Goal: Information Seeking & Learning: Learn about a topic

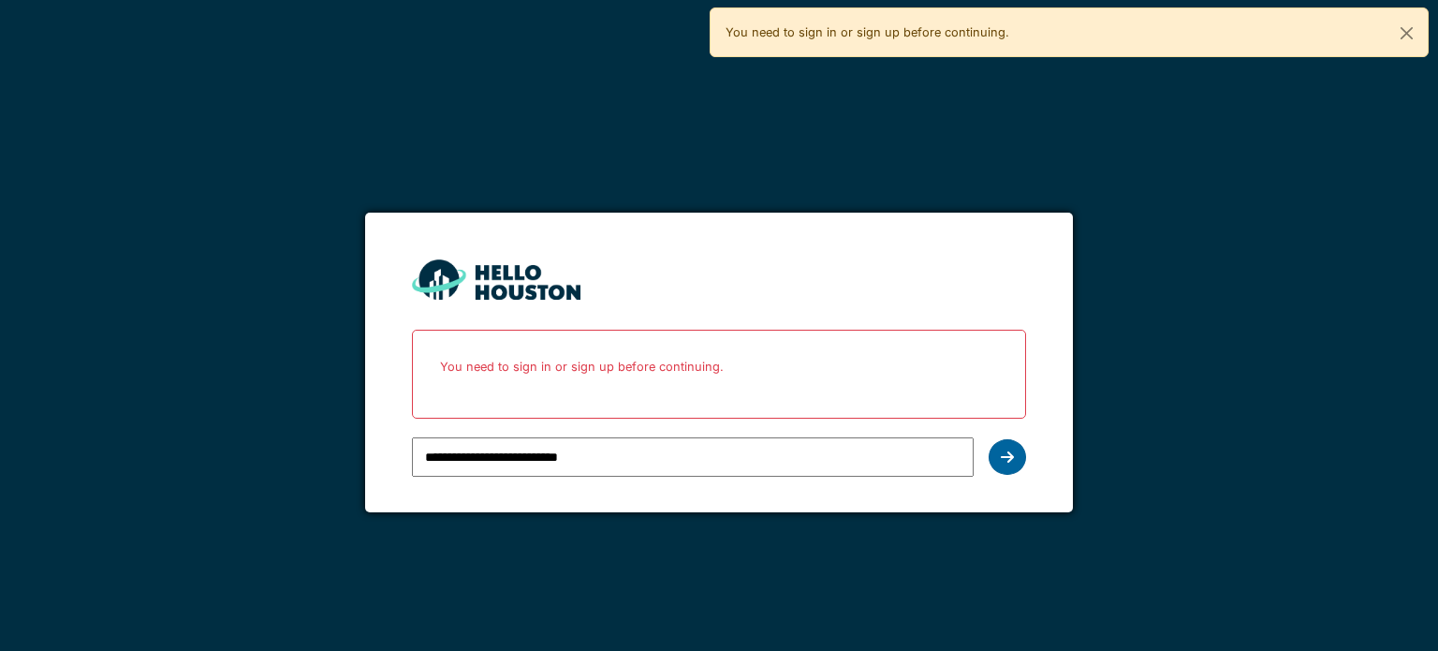
click at [1004, 447] on div at bounding box center [1006, 457] width 37 height 36
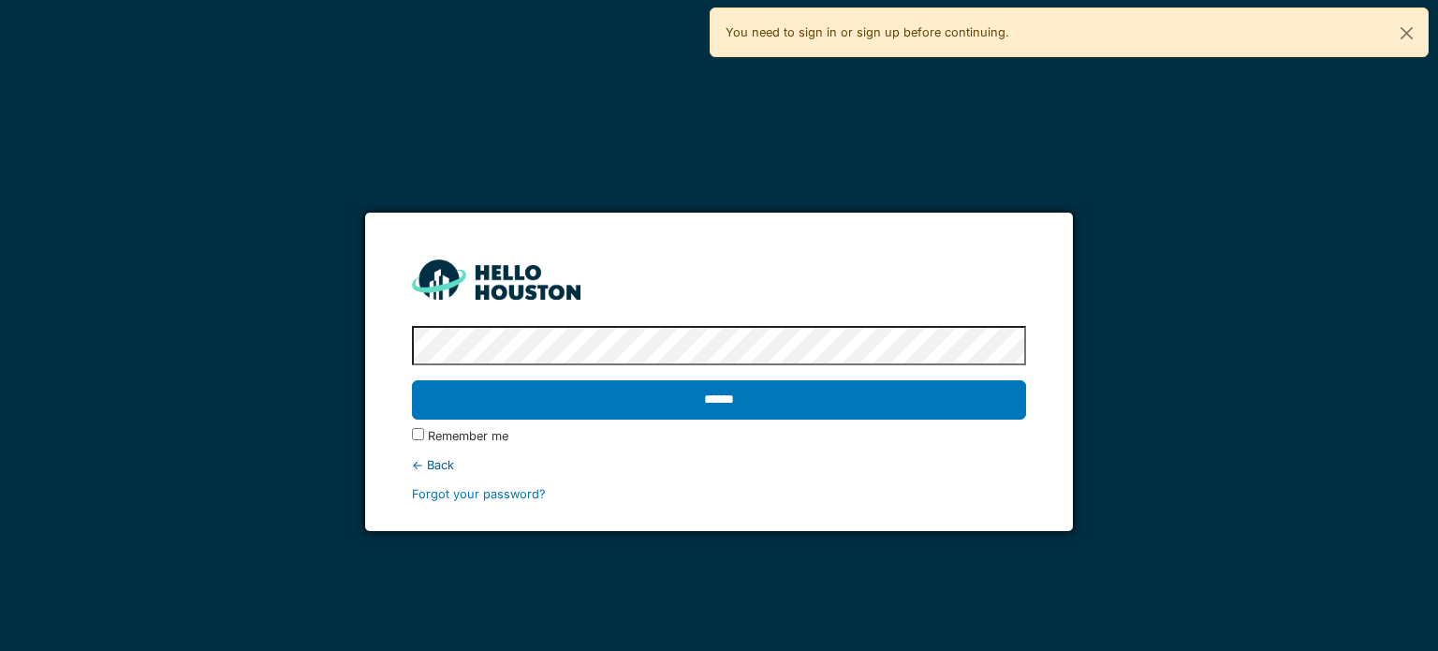
click at [916, 422] on div "******" at bounding box center [718, 400] width 613 height 54
click at [917, 419] on div "******" at bounding box center [718, 400] width 613 height 54
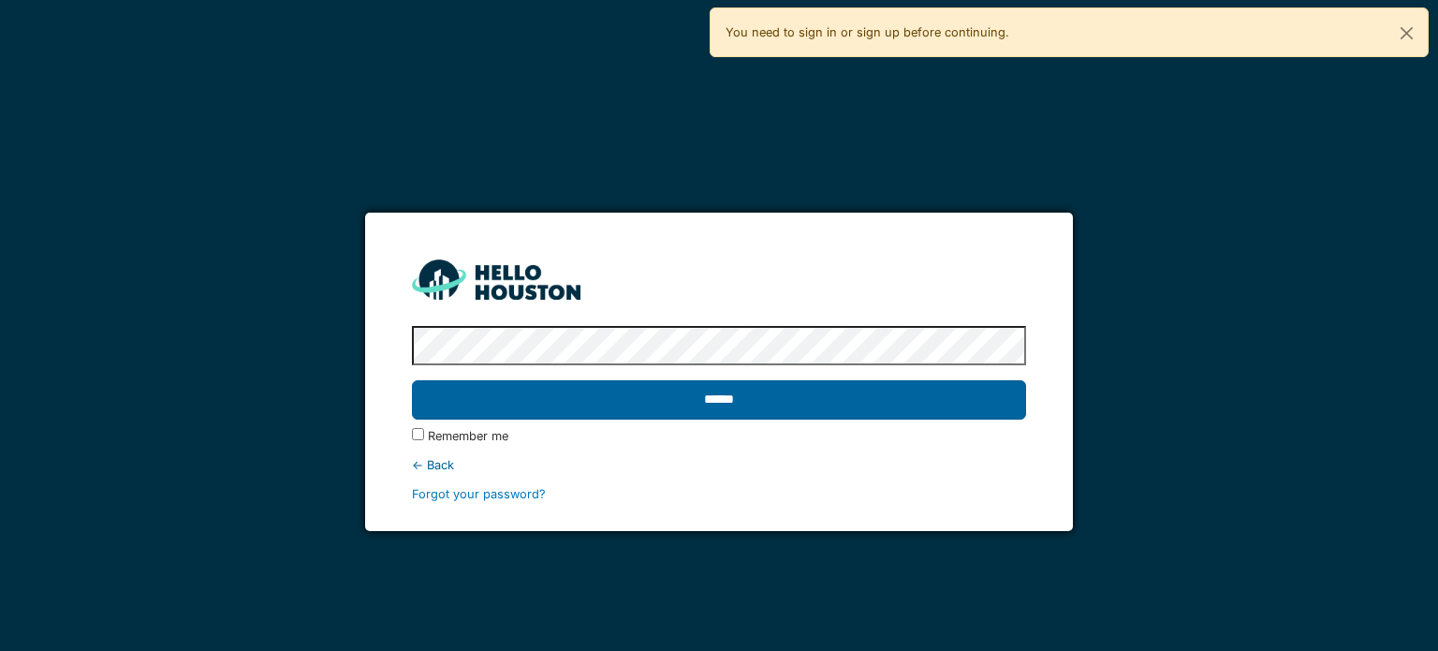
click at [917, 413] on input "******" at bounding box center [718, 399] width 613 height 39
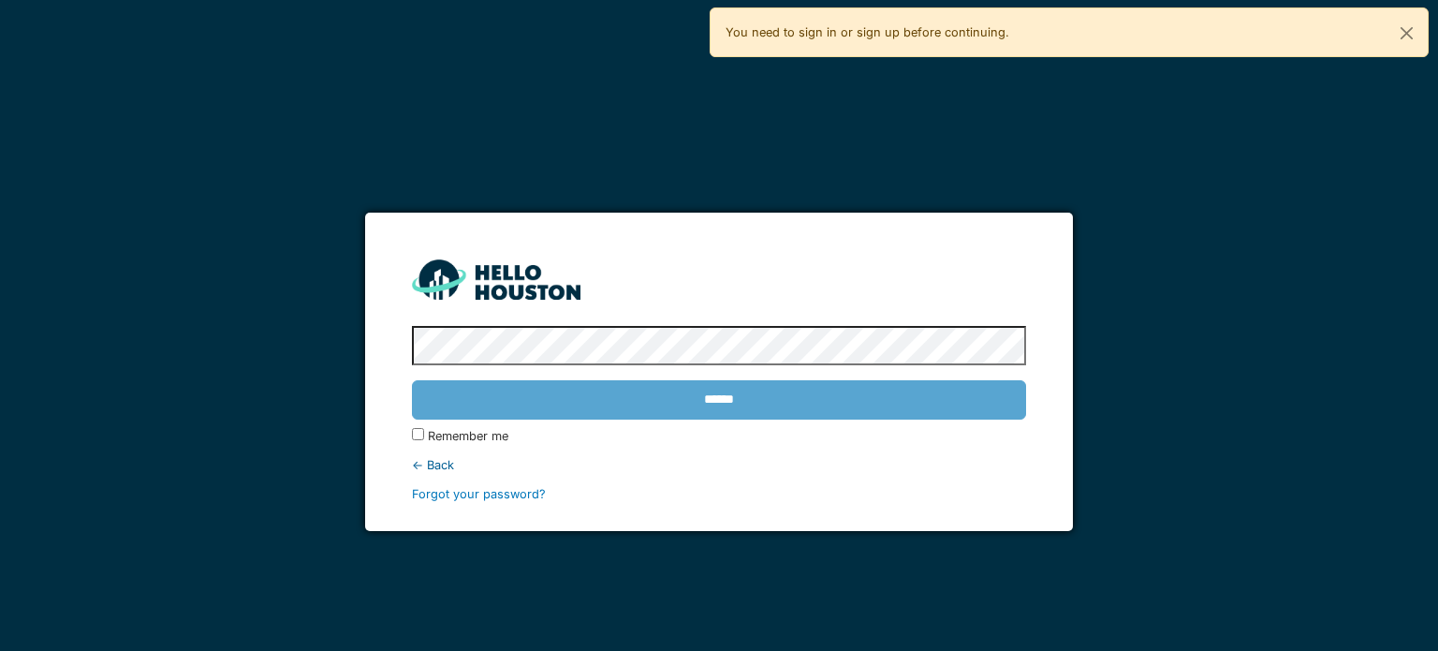
click at [906, 403] on div "******" at bounding box center [718, 400] width 613 height 54
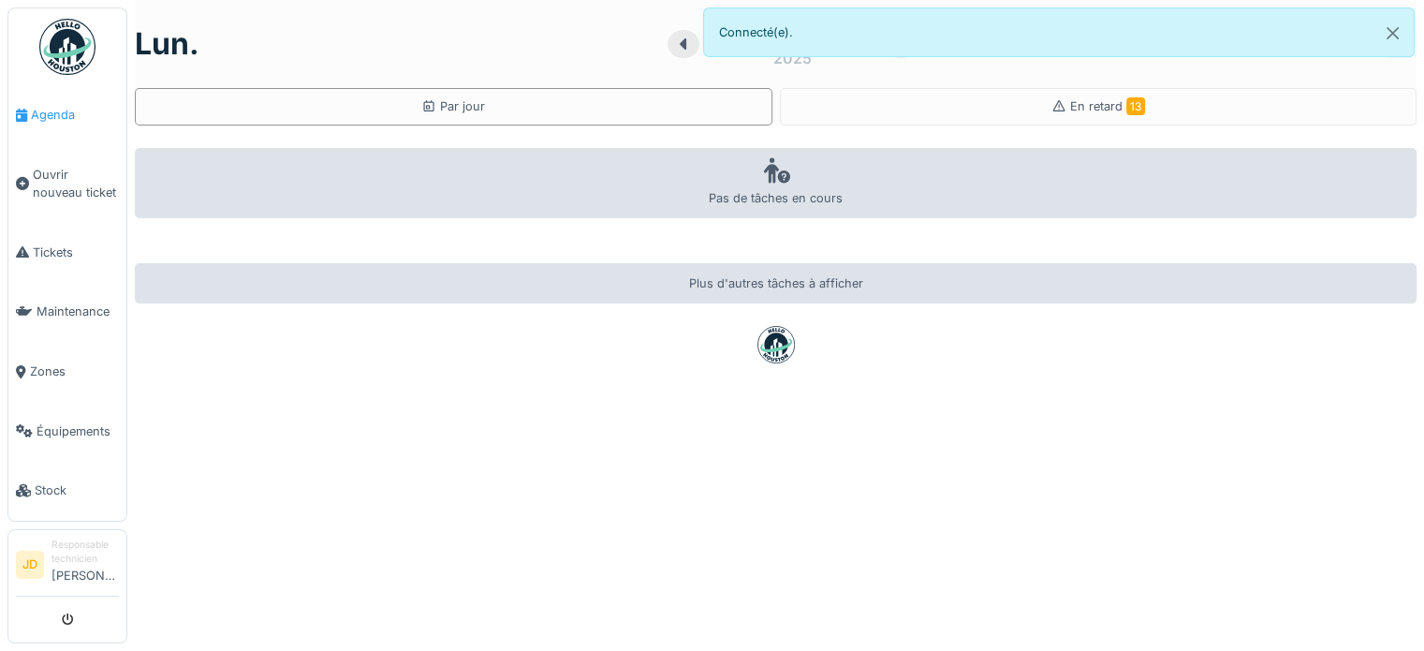
click at [64, 119] on span "Agenda" at bounding box center [75, 115] width 88 height 18
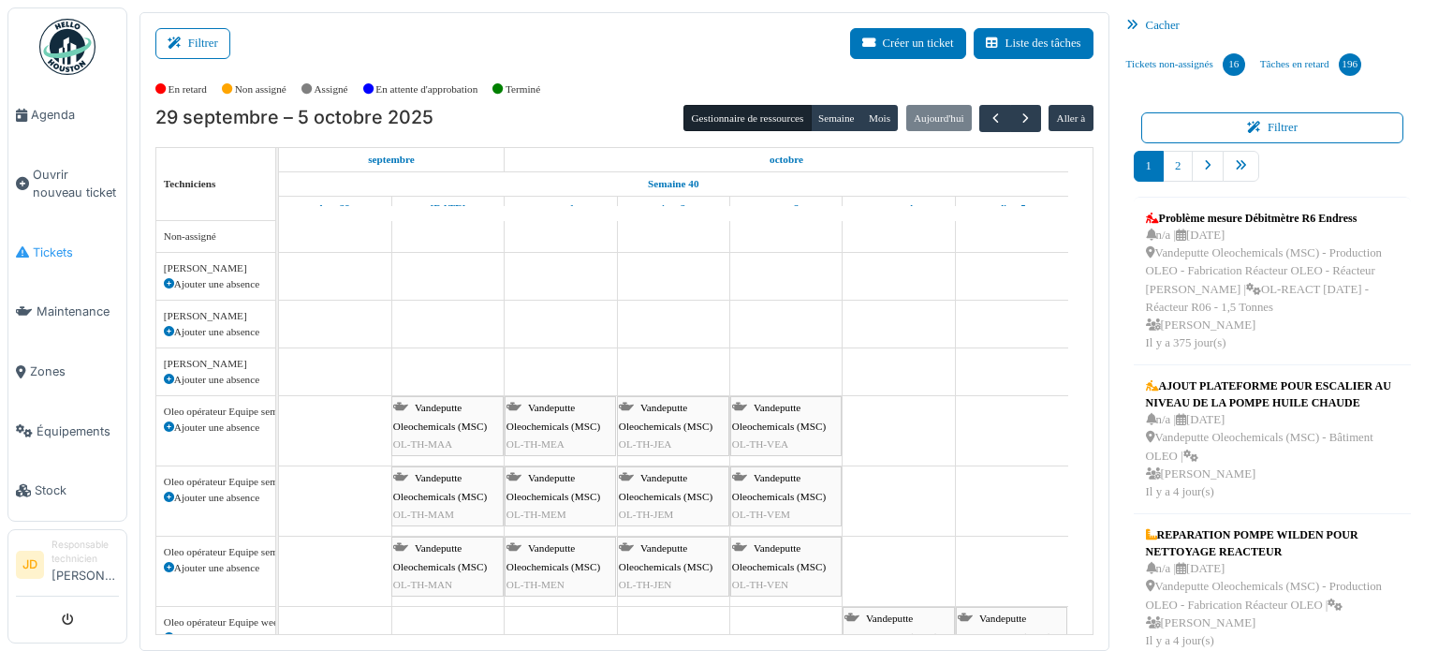
click at [55, 251] on span "Tickets" at bounding box center [76, 252] width 86 height 18
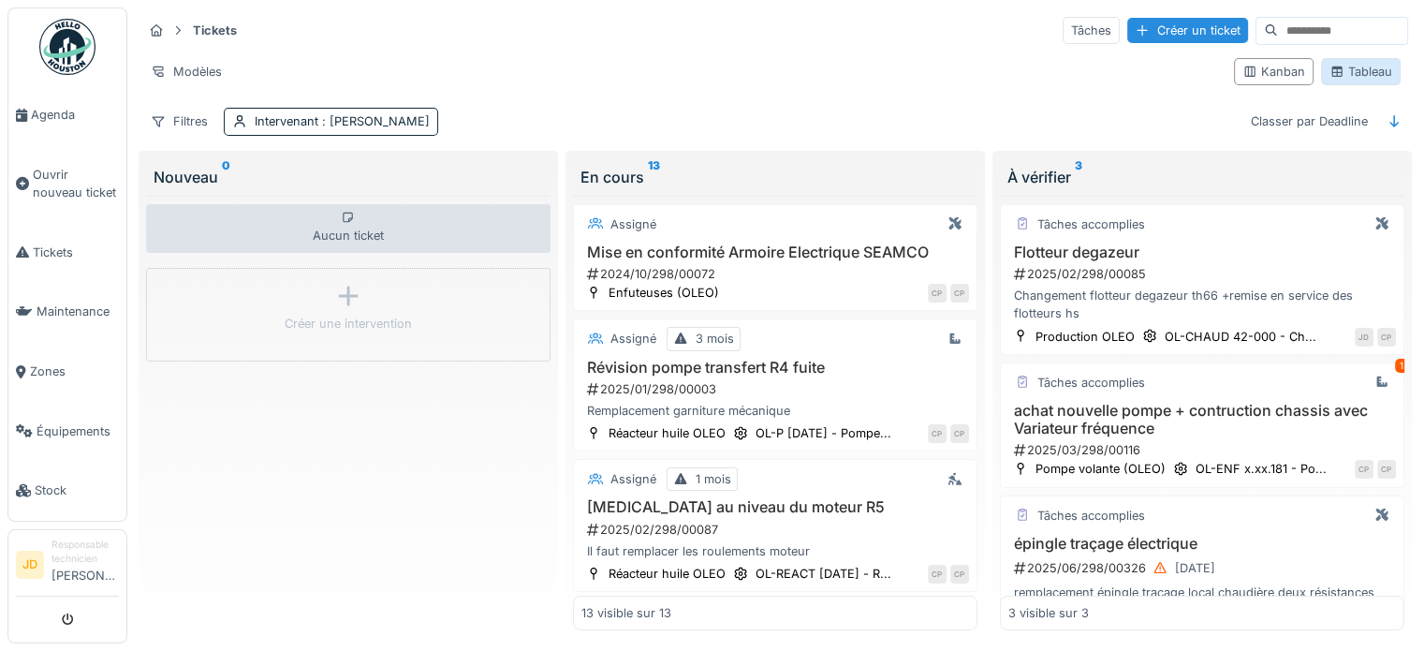
click at [1340, 72] on div "Tableau" at bounding box center [1360, 72] width 63 height 18
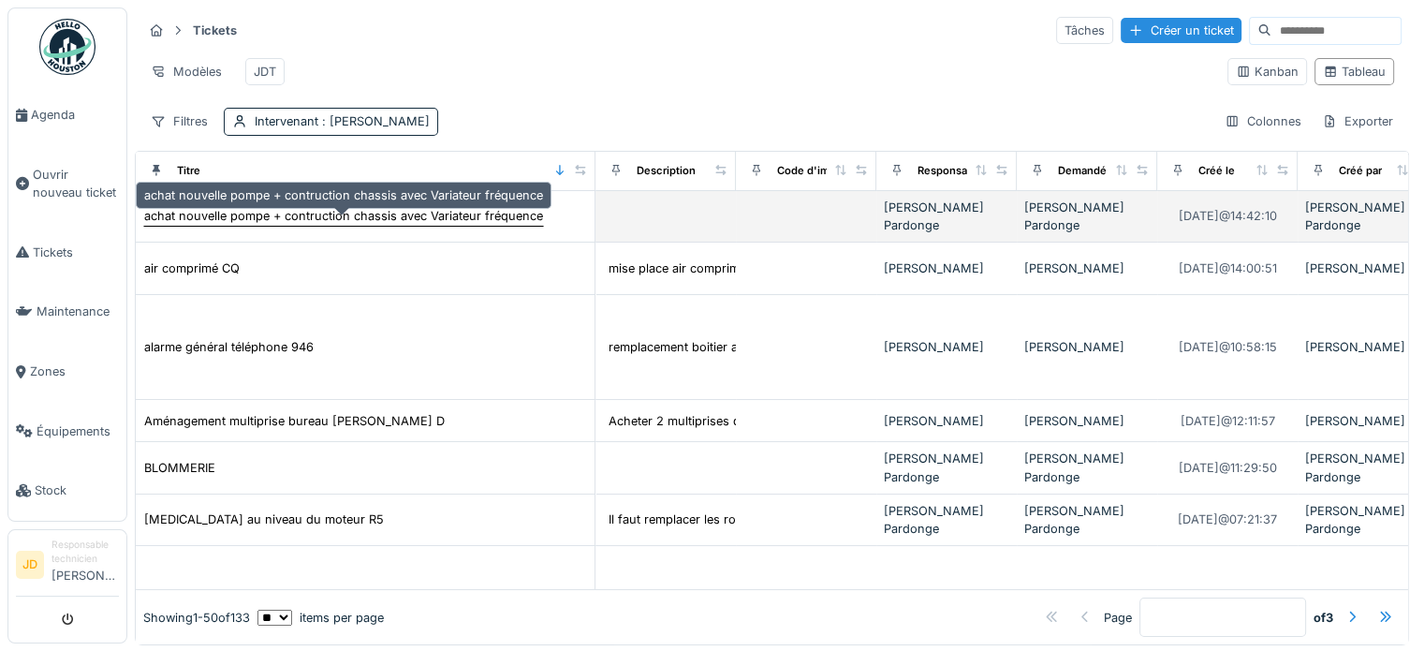
click at [510, 225] on div "achat nouvelle pompe + contruction chassis avec Variateur fréquence" at bounding box center [343, 216] width 399 height 18
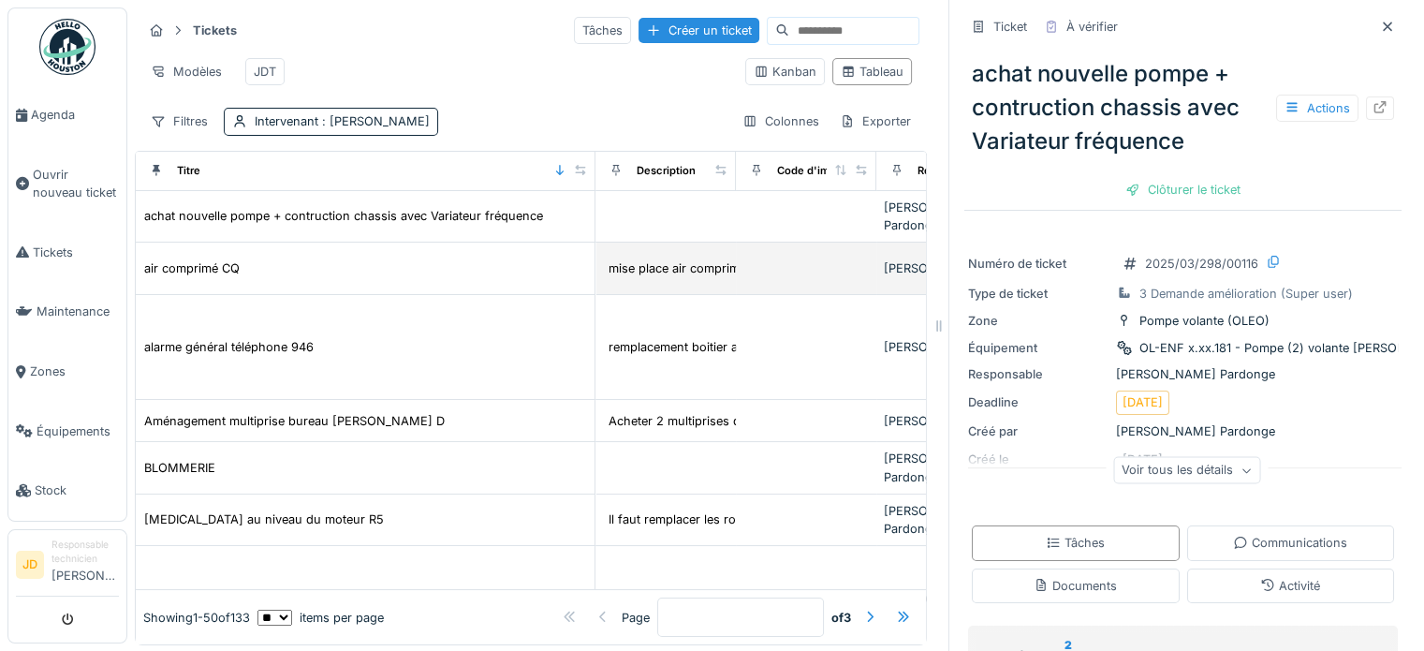
click at [181, 282] on td "air comprimé CQ" at bounding box center [366, 267] width 460 height 51
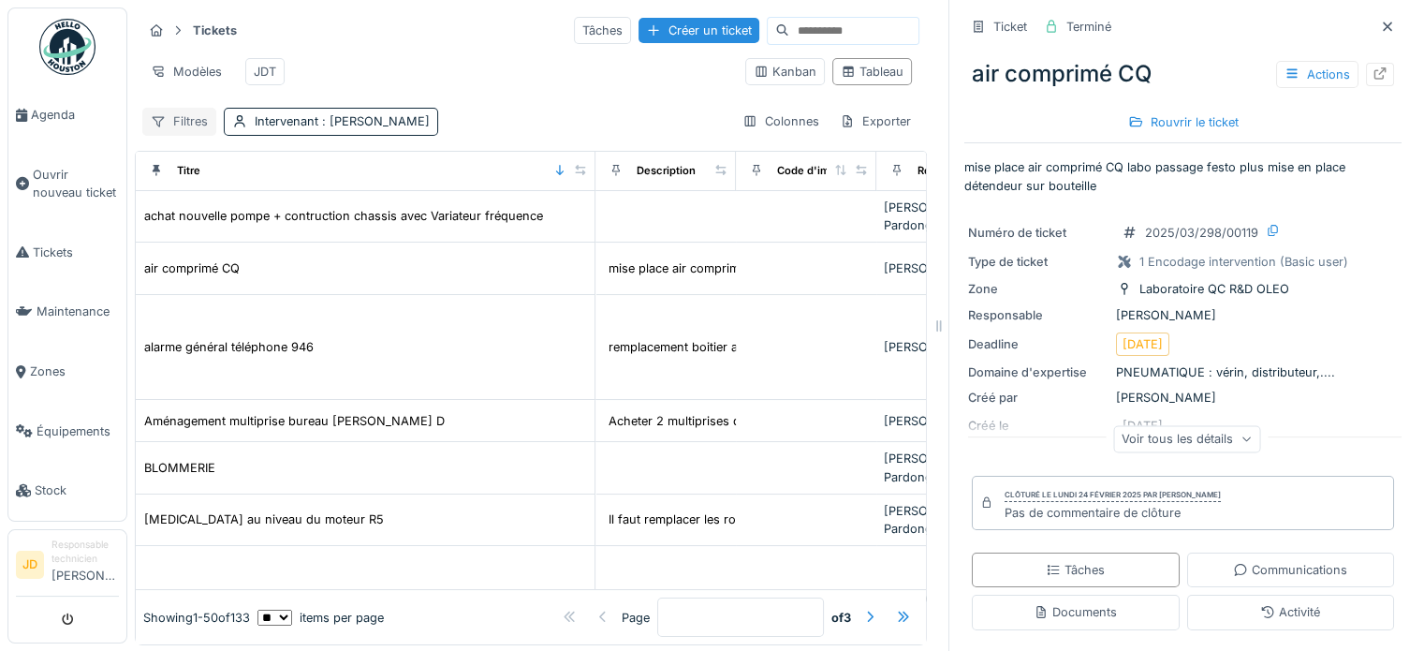
click at [188, 135] on div "Filtres" at bounding box center [179, 121] width 74 height 27
click at [559, 85] on div "Modèles JDT" at bounding box center [436, 72] width 588 height 42
click at [174, 134] on div "Filtres" at bounding box center [179, 121] width 74 height 27
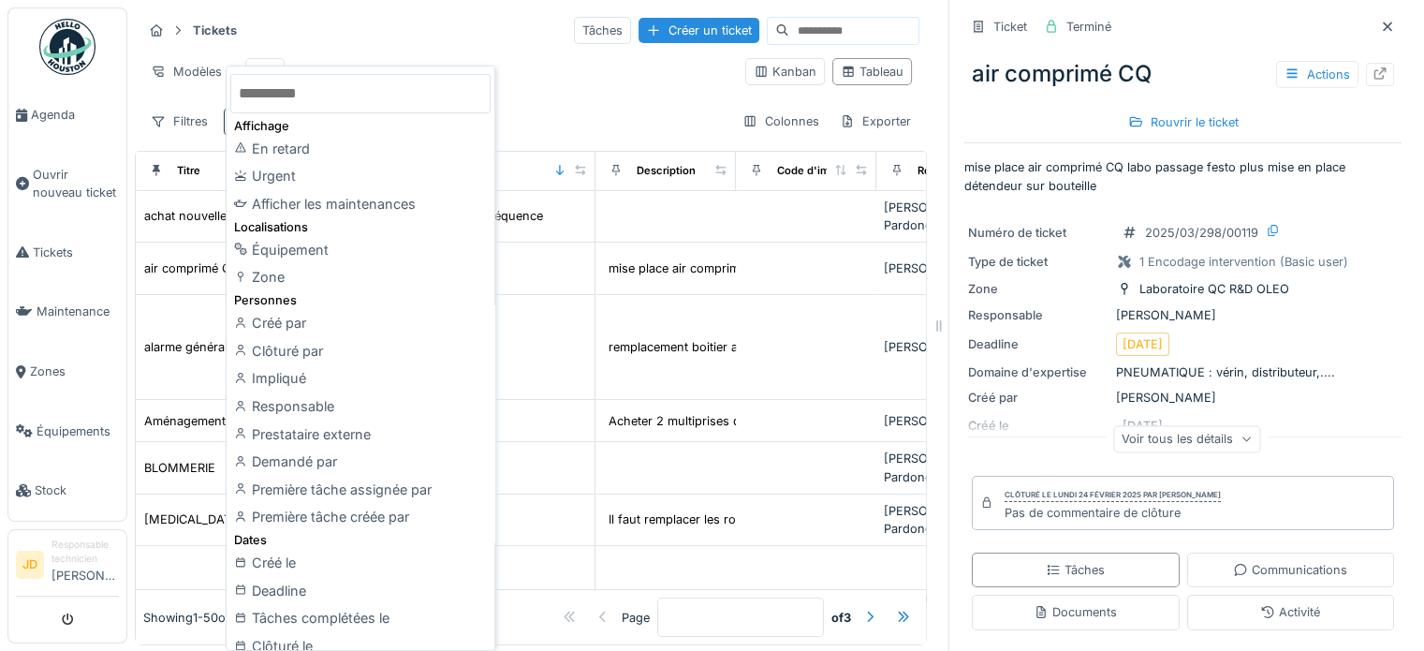
click at [372, 85] on input "text" at bounding box center [360, 93] width 260 height 39
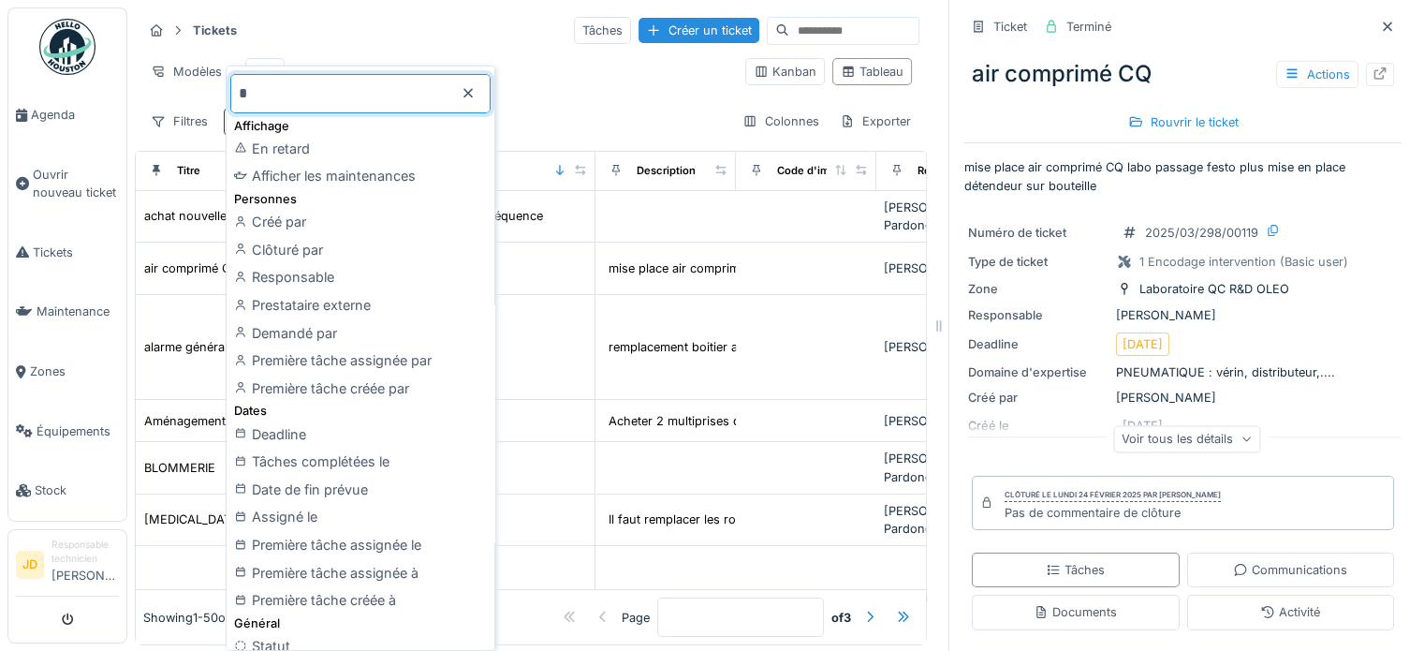
type input "**"
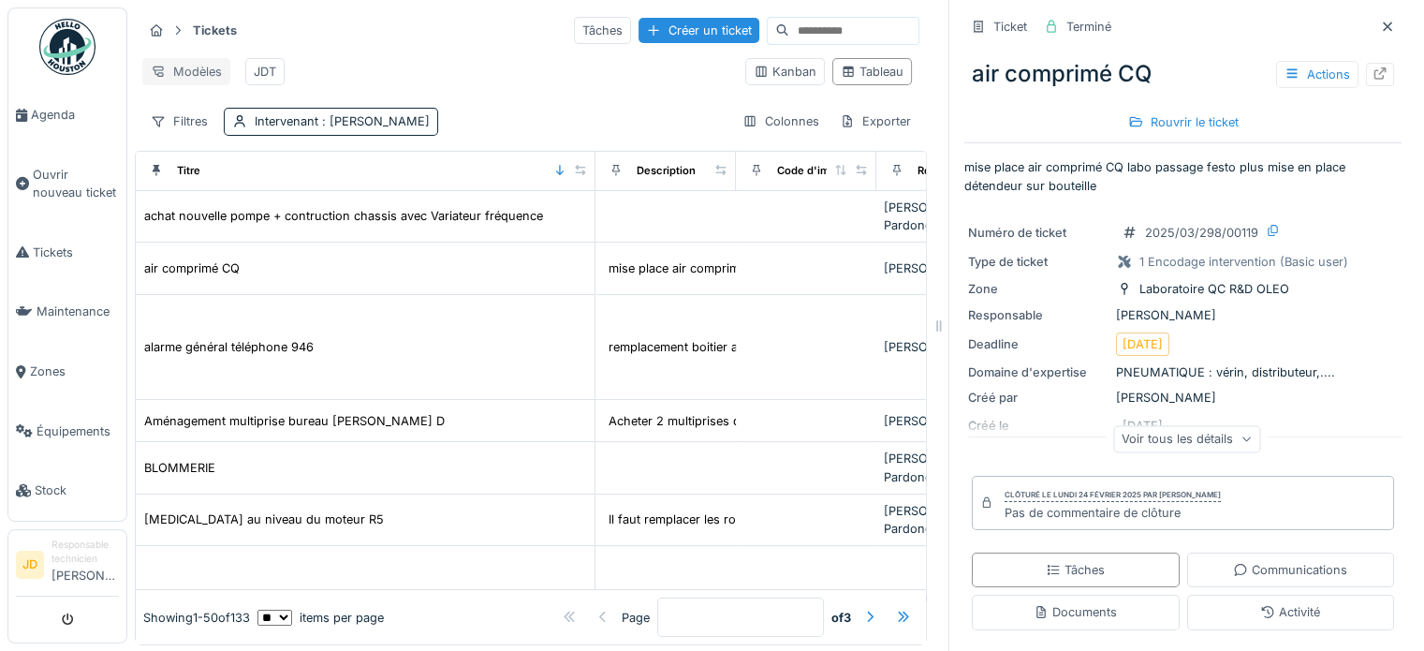
click at [206, 70] on div "Modèles" at bounding box center [186, 71] width 88 height 27
click at [356, 66] on div "Modèles JDT" at bounding box center [436, 72] width 588 height 42
click at [195, 130] on div "Filtres" at bounding box center [179, 121] width 74 height 27
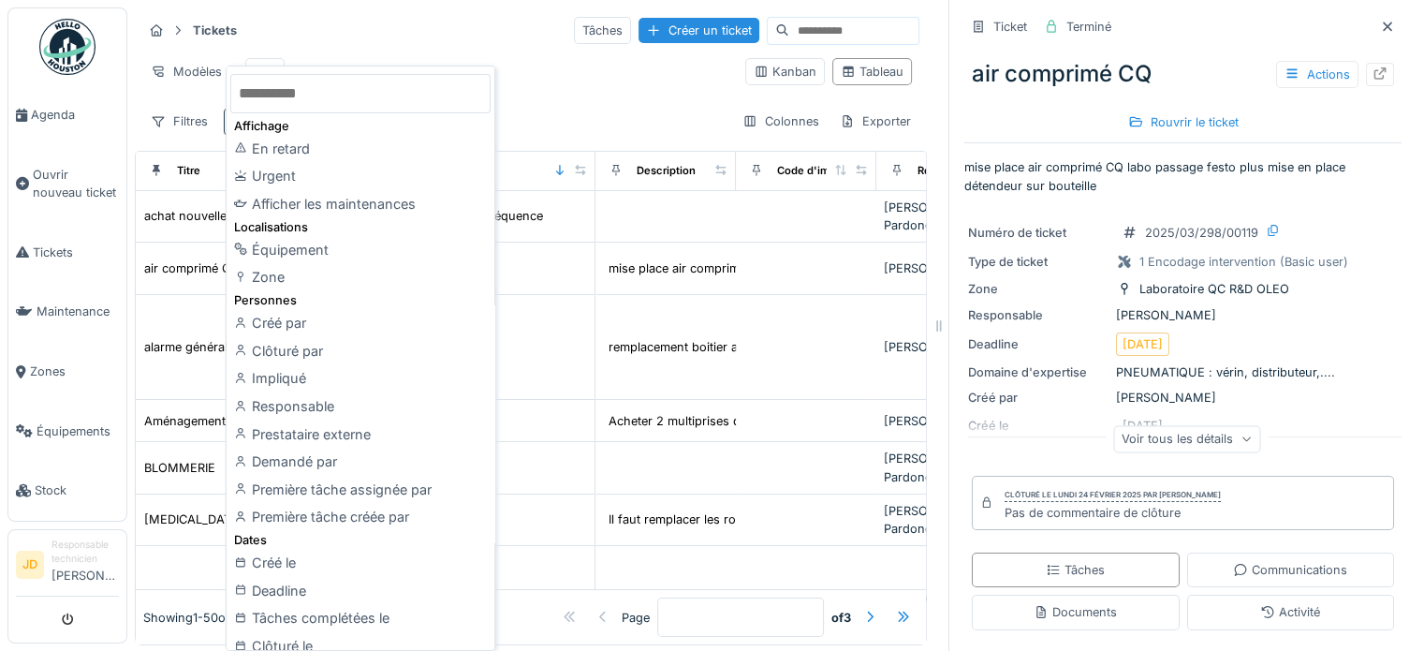
click at [610, 86] on div "Modèles JDT" at bounding box center [436, 72] width 588 height 42
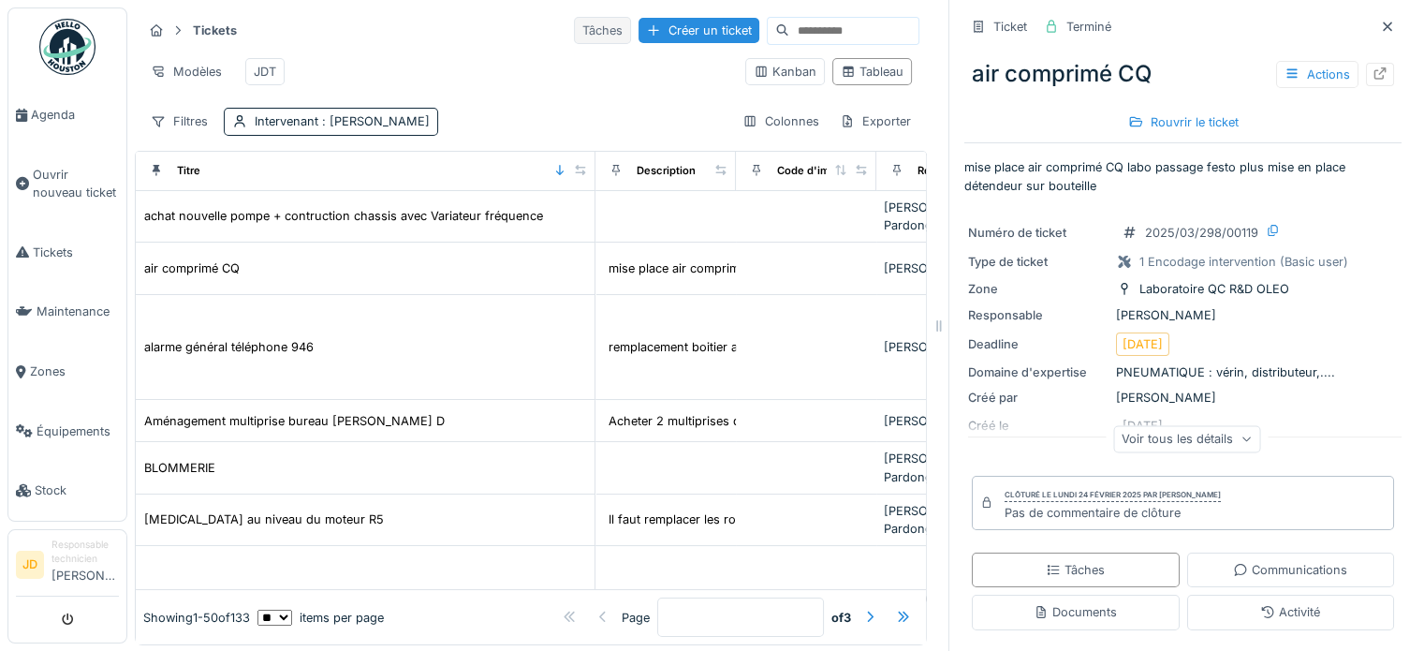
click at [574, 40] on div "Tâches" at bounding box center [602, 30] width 57 height 27
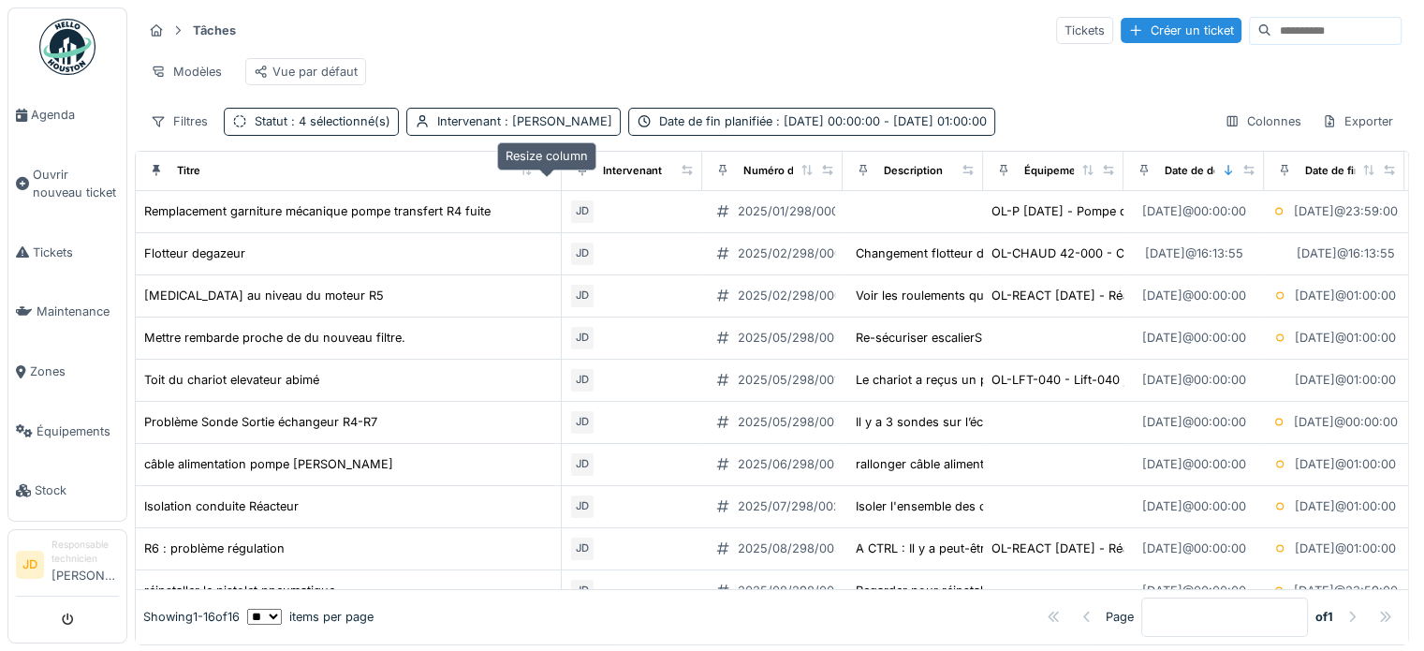
drag, startPoint x: 259, startPoint y: 183, endPoint x: 543, endPoint y: 186, distance: 283.7
click at [543, 175] on icon at bounding box center [546, 170] width 13 height 10
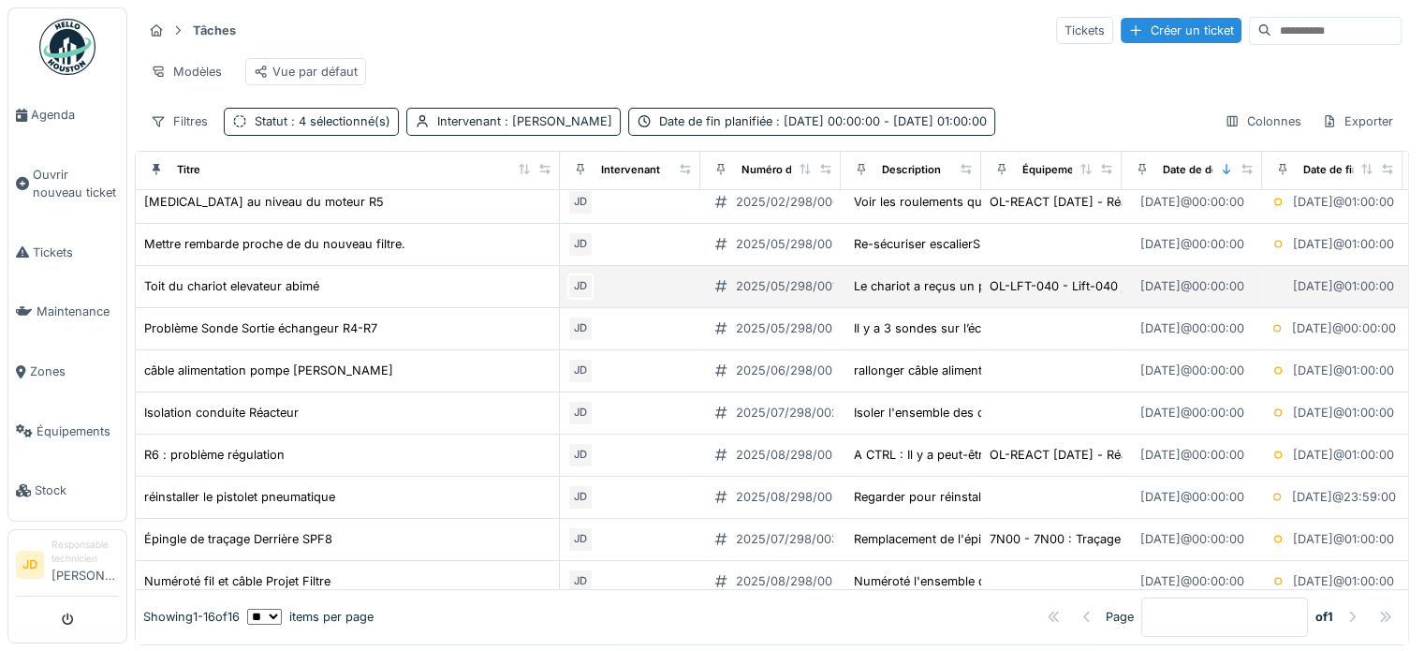
scroll to position [94, 0]
click at [309, 295] on div "Toit du chariot elevateur abimé" at bounding box center [231, 286] width 175 height 18
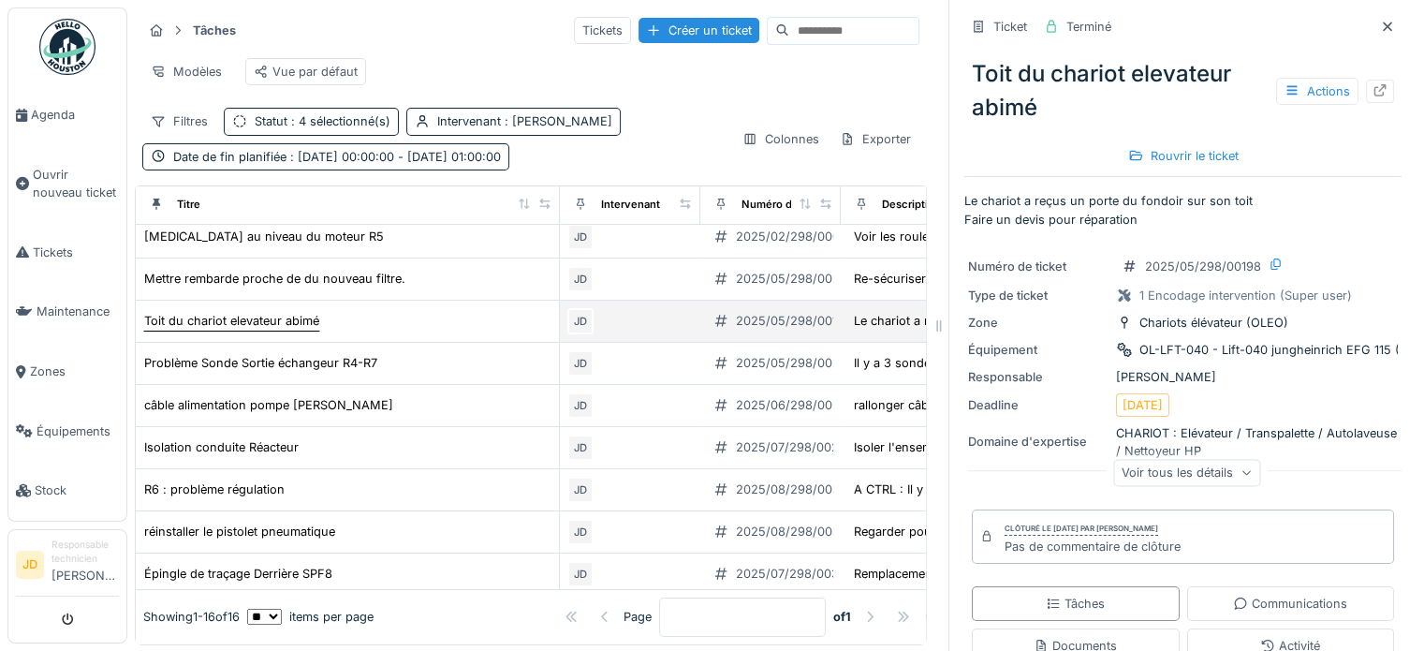
click at [273, 330] on div "Toit du chariot elevateur abimé" at bounding box center [231, 321] width 177 height 20
click at [203, 29] on strong "Tâches" at bounding box center [214, 31] width 58 height 18
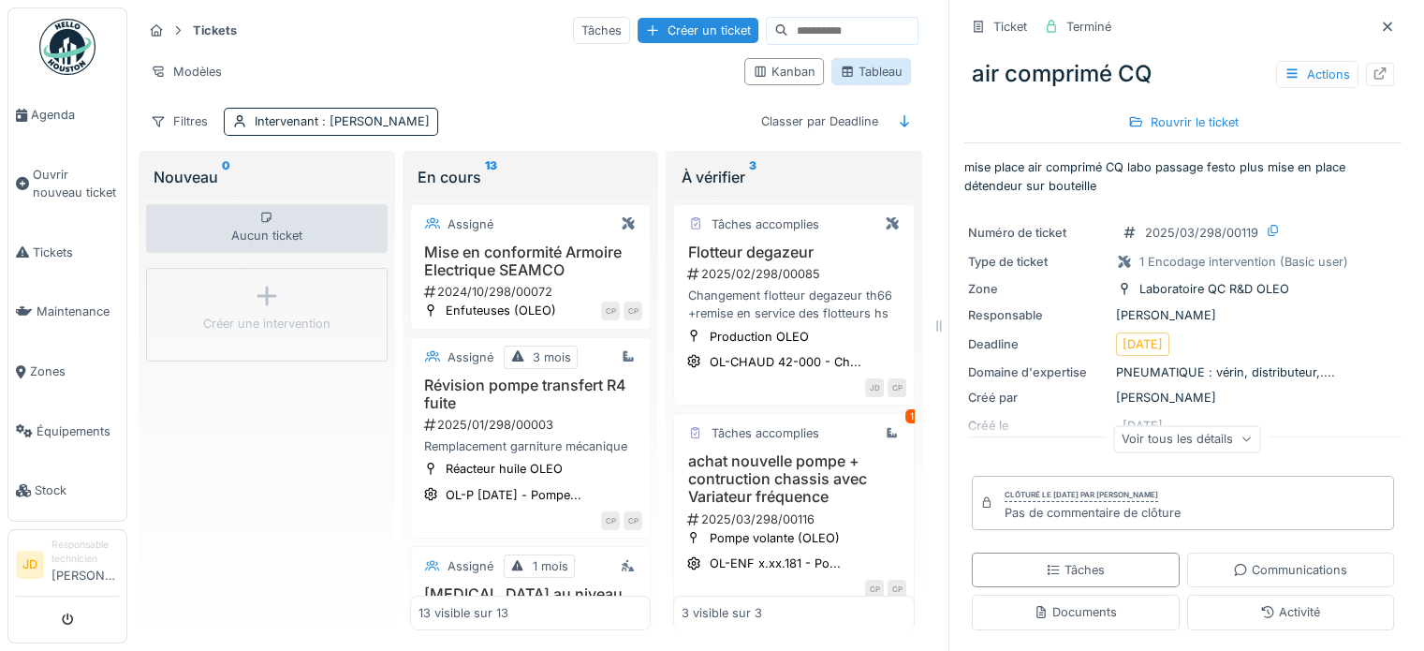
click at [865, 74] on div "Tableau" at bounding box center [871, 72] width 63 height 18
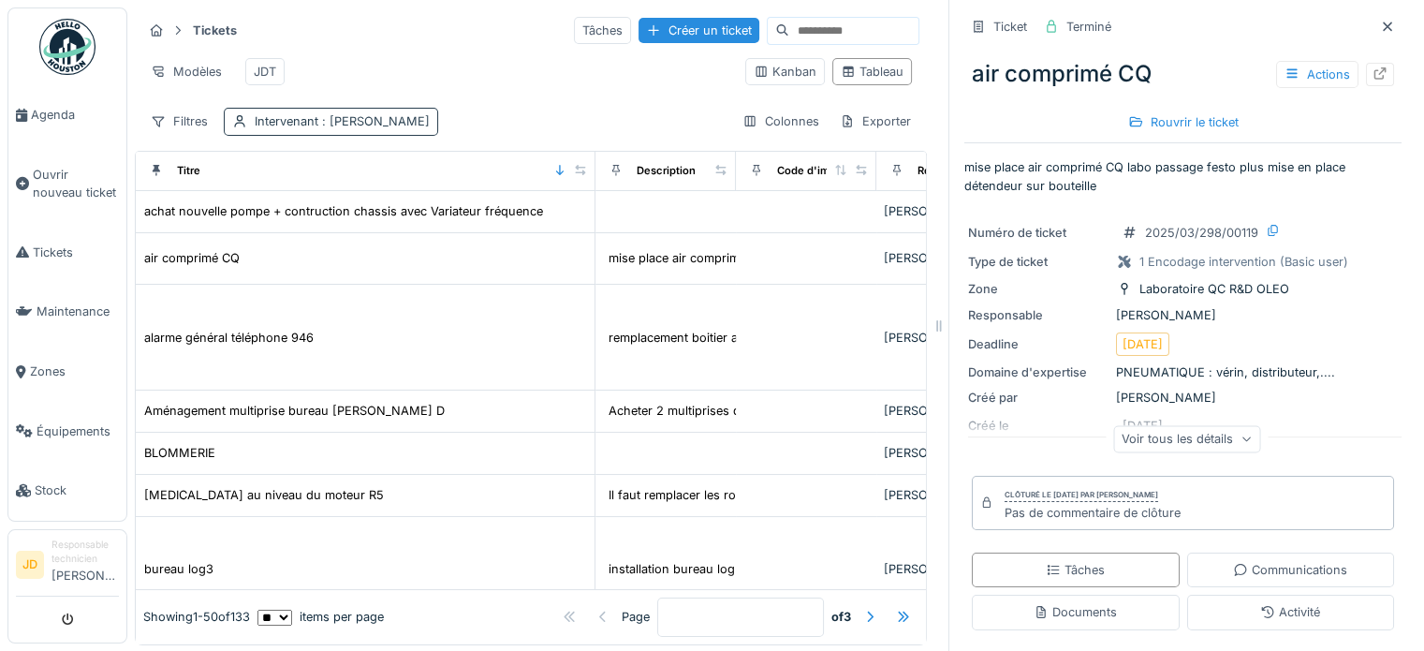
click at [312, 130] on div "Intervenant : Jonathan Dautricourt" at bounding box center [342, 121] width 175 height 18
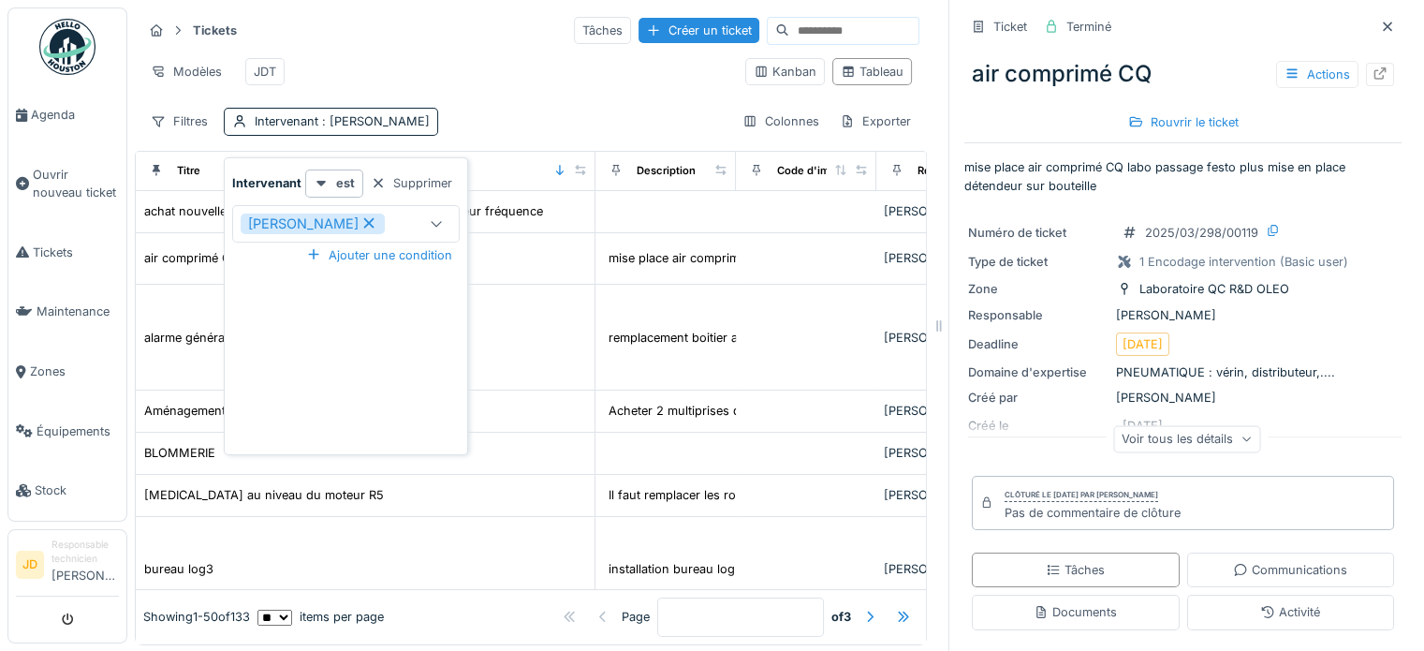
click at [439, 43] on div "Tickets Tâches Créer un ticket" at bounding box center [530, 30] width 777 height 31
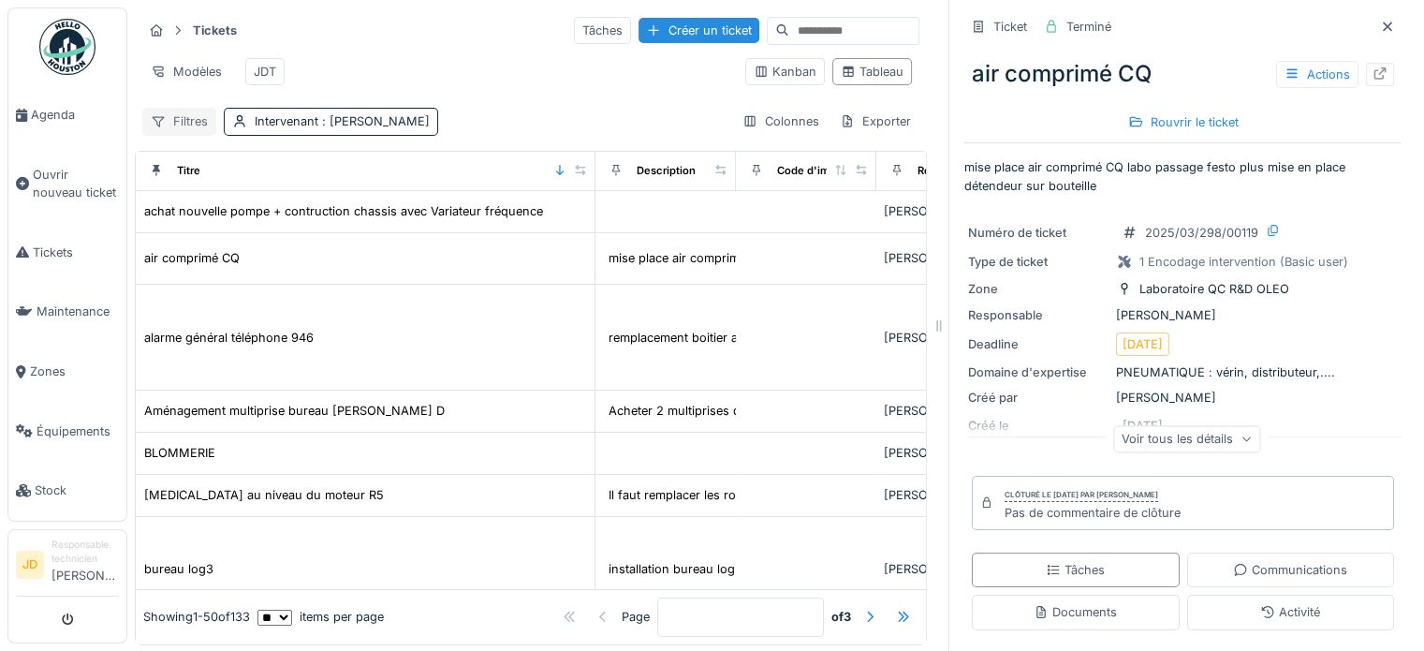
click at [187, 130] on div "Filtres" at bounding box center [179, 121] width 74 height 27
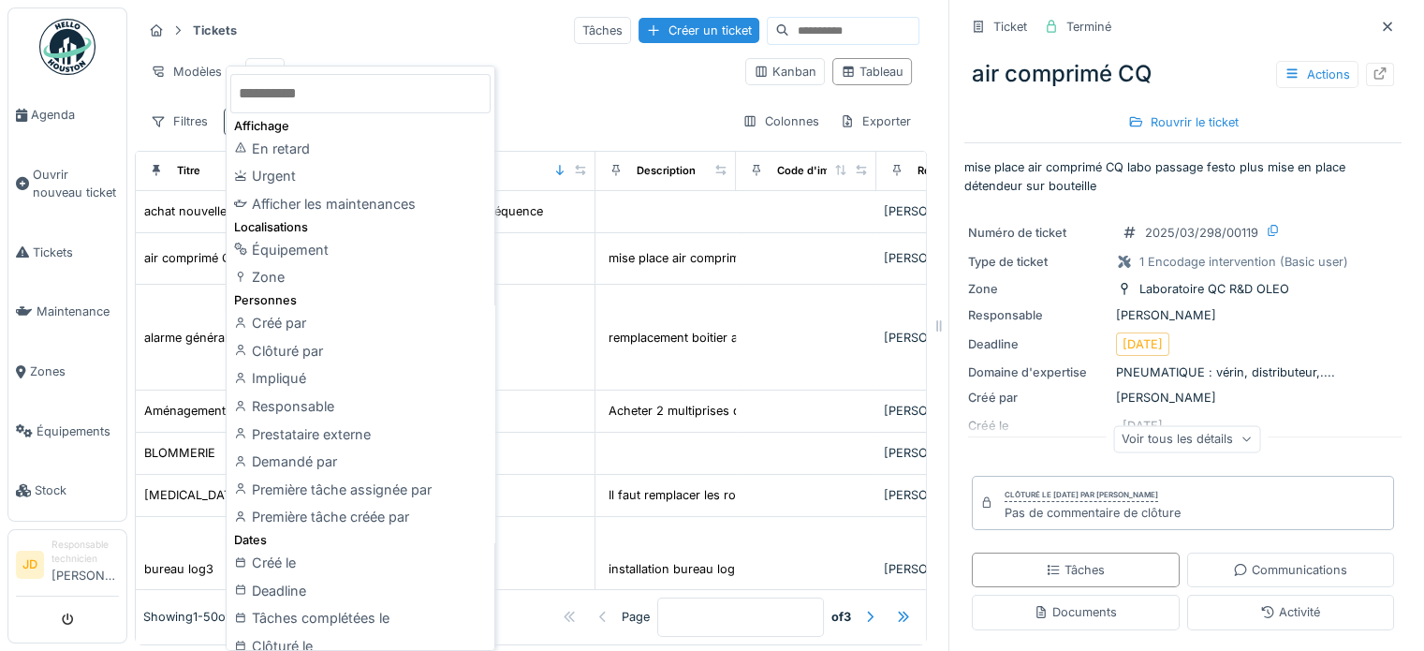
click at [349, 74] on input "text" at bounding box center [360, 93] width 260 height 39
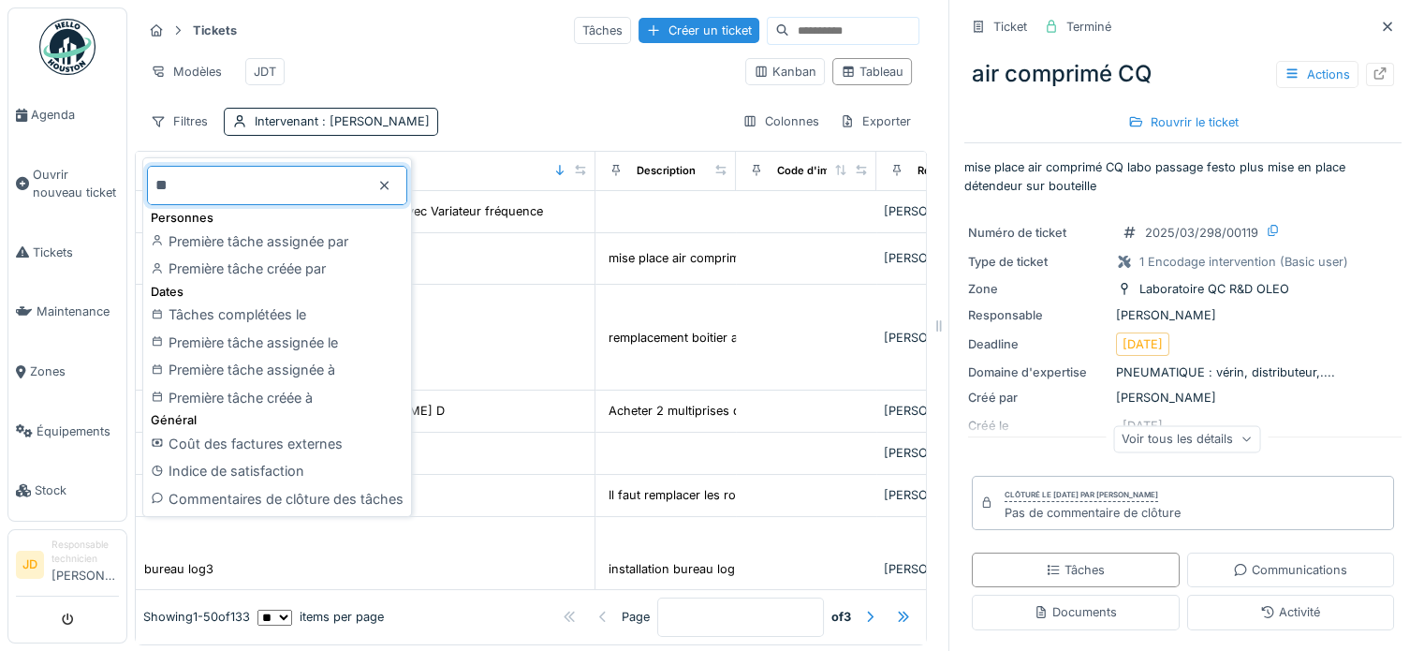
type input "***"
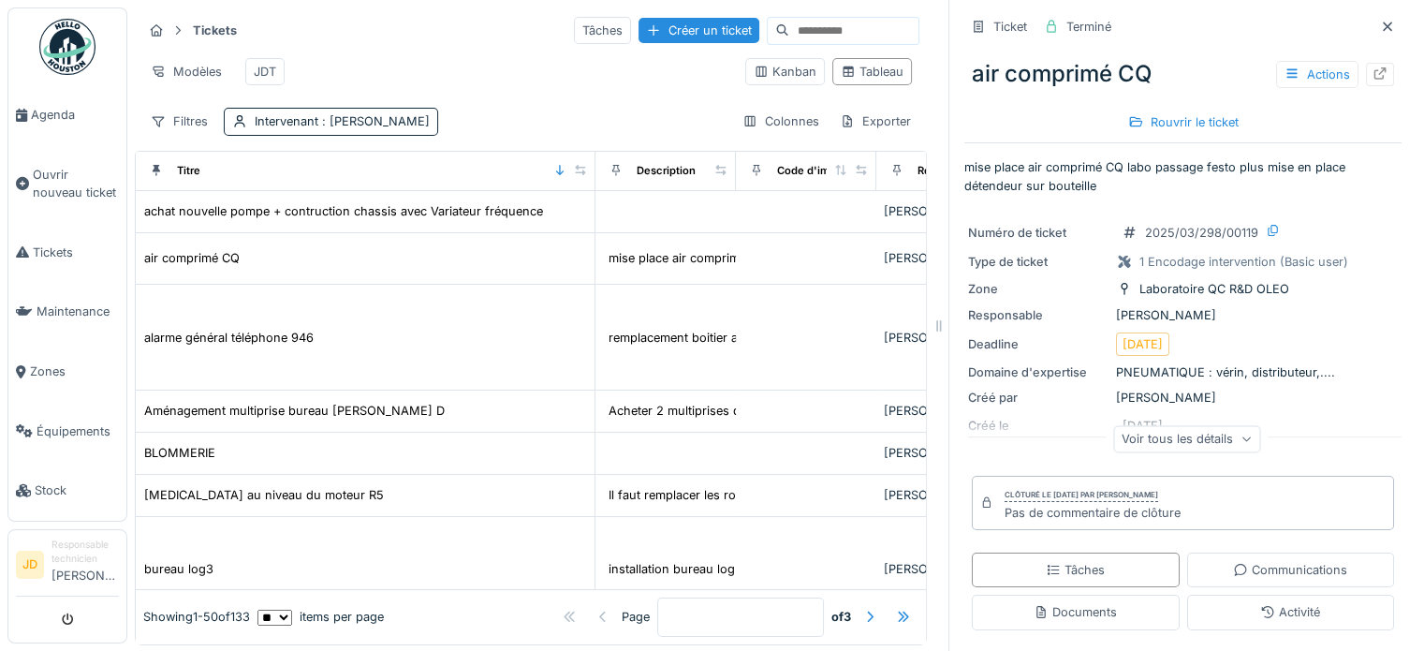
click at [412, 44] on div "Tickets Tâches Créer un ticket" at bounding box center [530, 30] width 777 height 31
click at [1380, 22] on icon at bounding box center [1387, 27] width 15 height 12
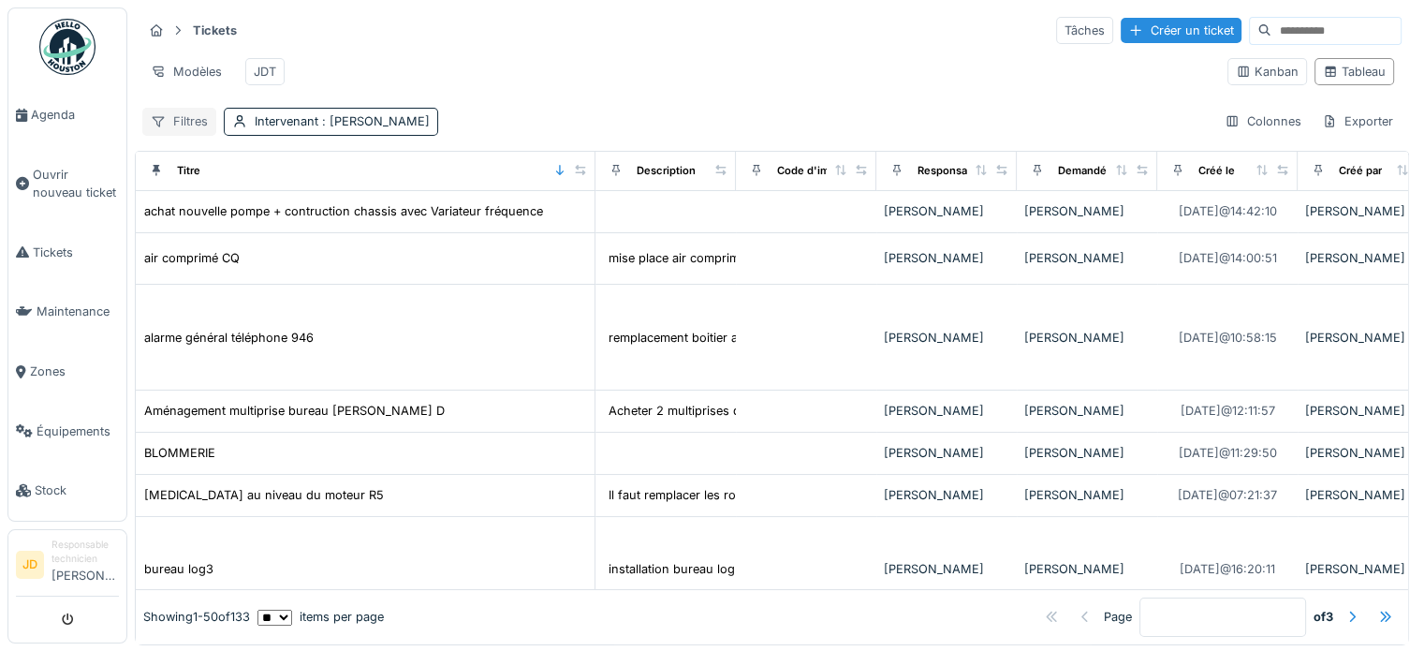
click at [202, 134] on div "Filtres" at bounding box center [179, 121] width 74 height 27
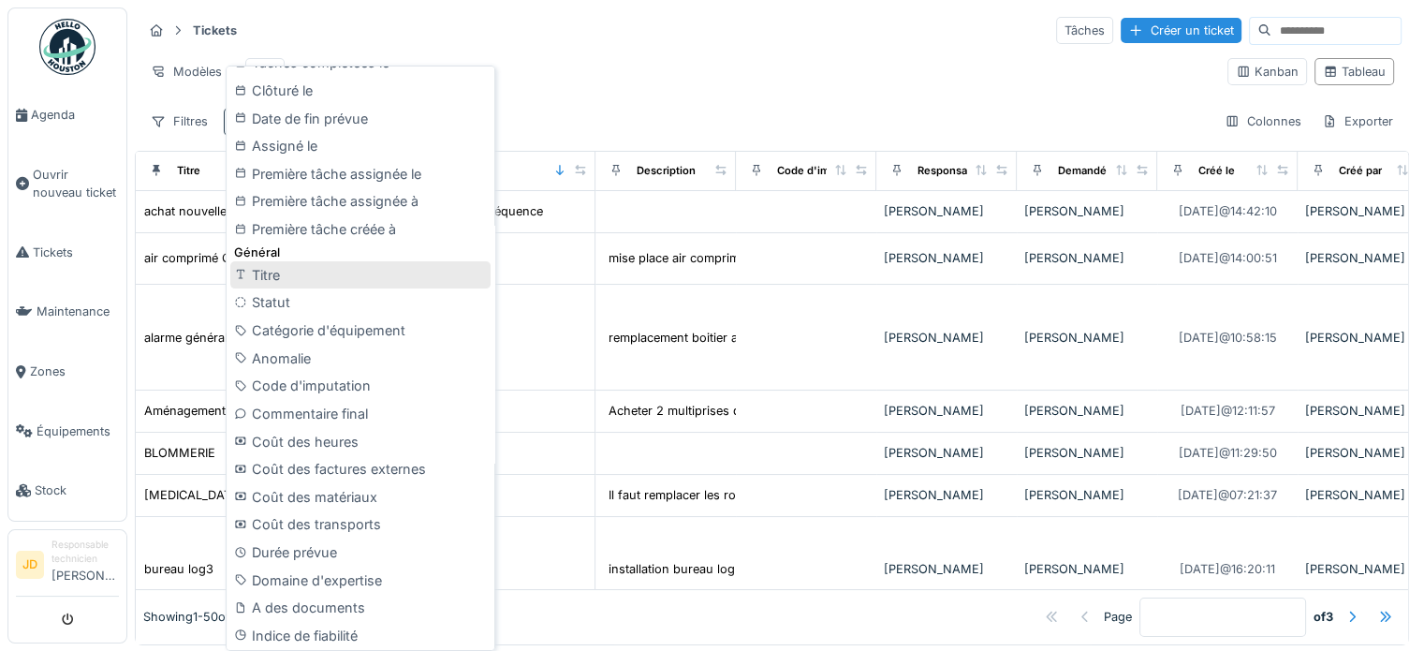
scroll to position [655, 0]
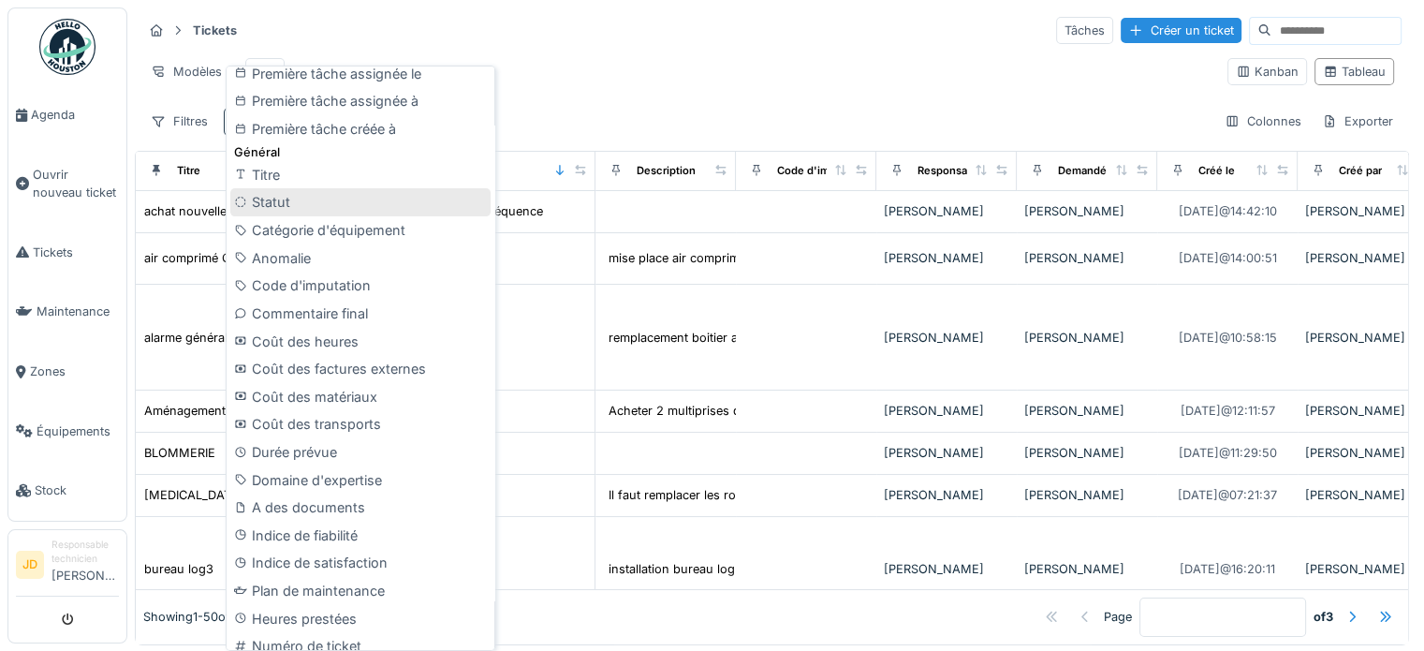
click at [300, 207] on div "Statut" at bounding box center [360, 202] width 260 height 28
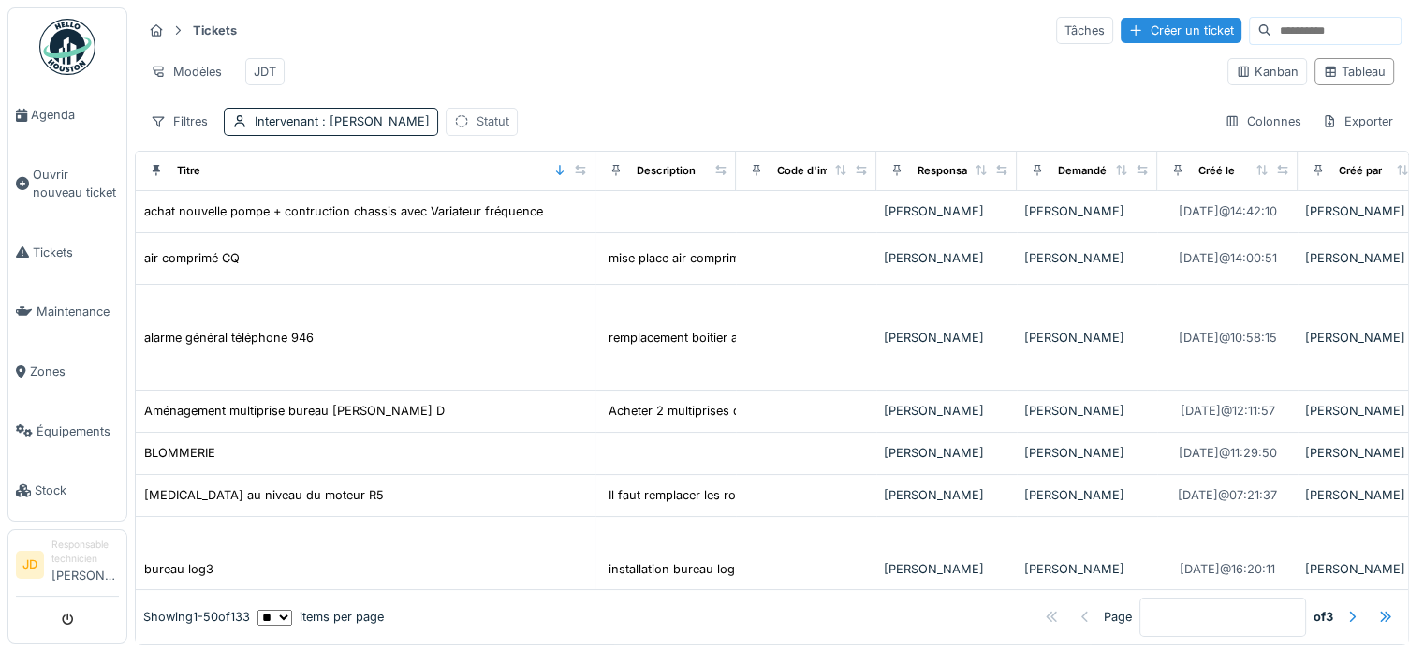
click at [495, 130] on div "Statut" at bounding box center [492, 121] width 33 height 18
click at [558, 231] on div "Statut" at bounding box center [552, 223] width 144 height 21
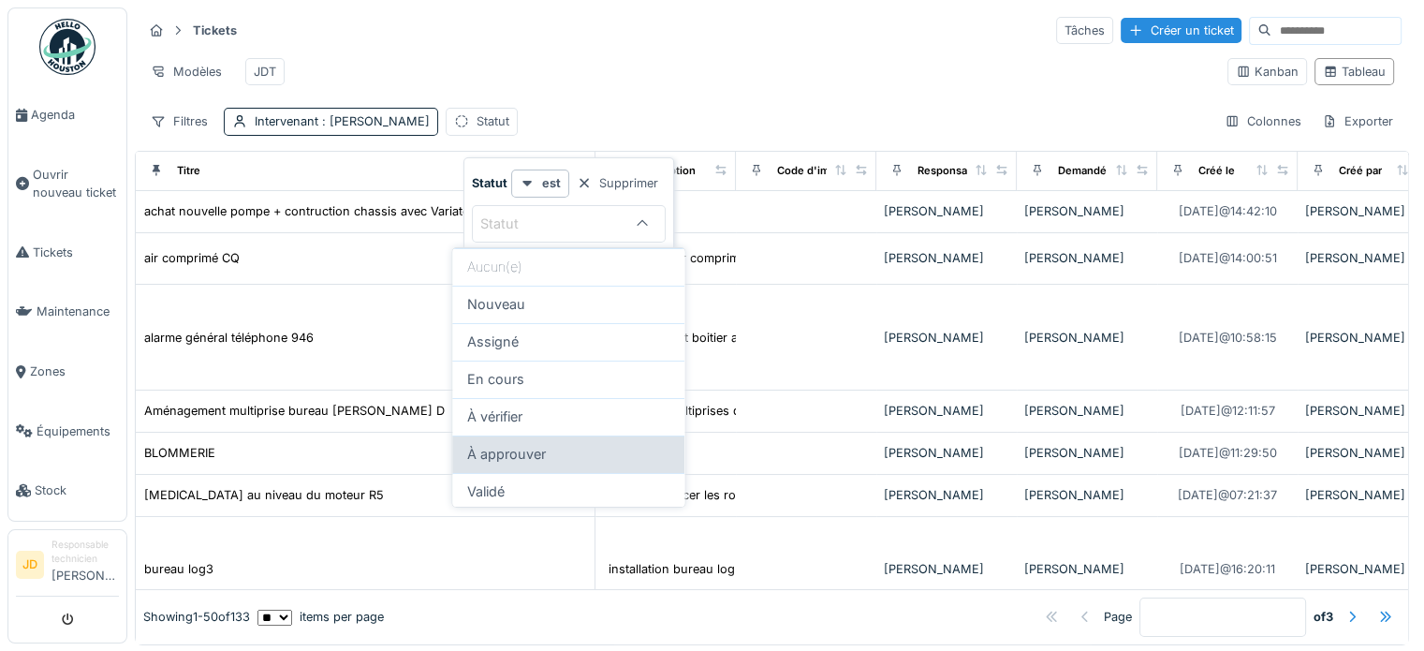
scroll to position [115, 0]
click at [604, 86] on div "Modèles JDT" at bounding box center [677, 72] width 1070 height 42
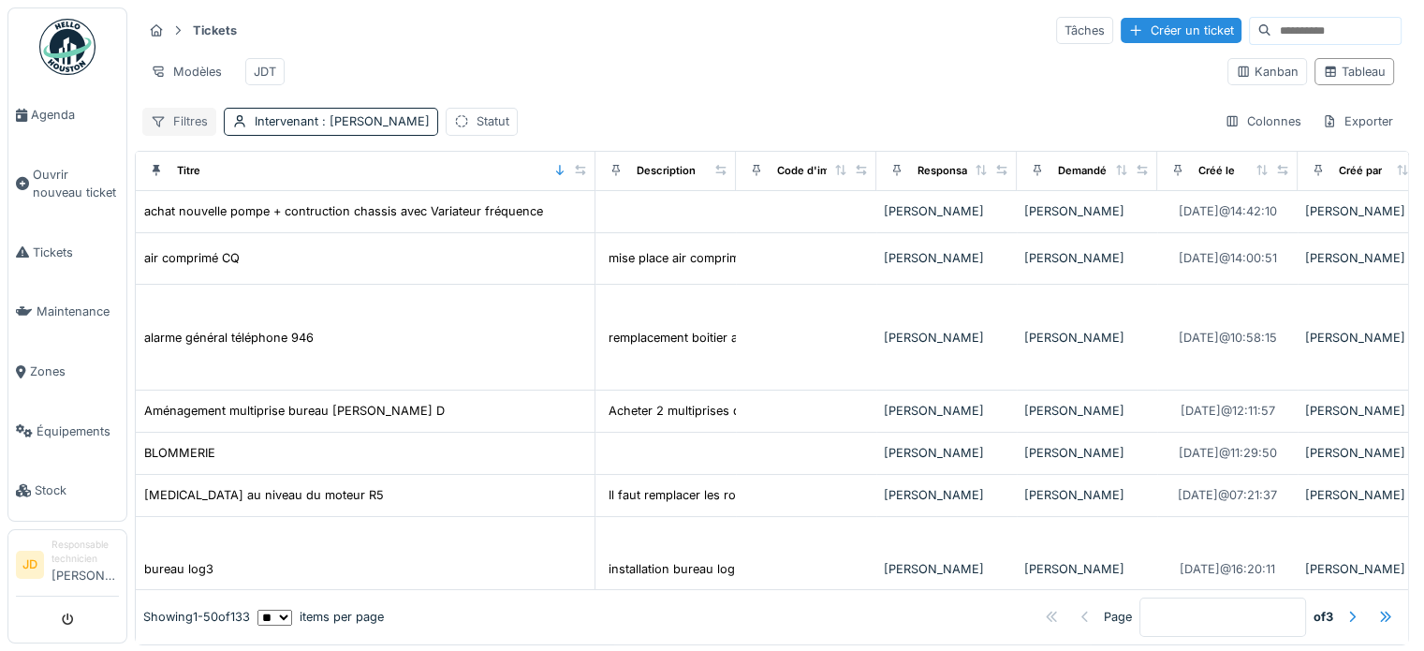
click at [198, 135] on div "Filtres" at bounding box center [179, 121] width 74 height 27
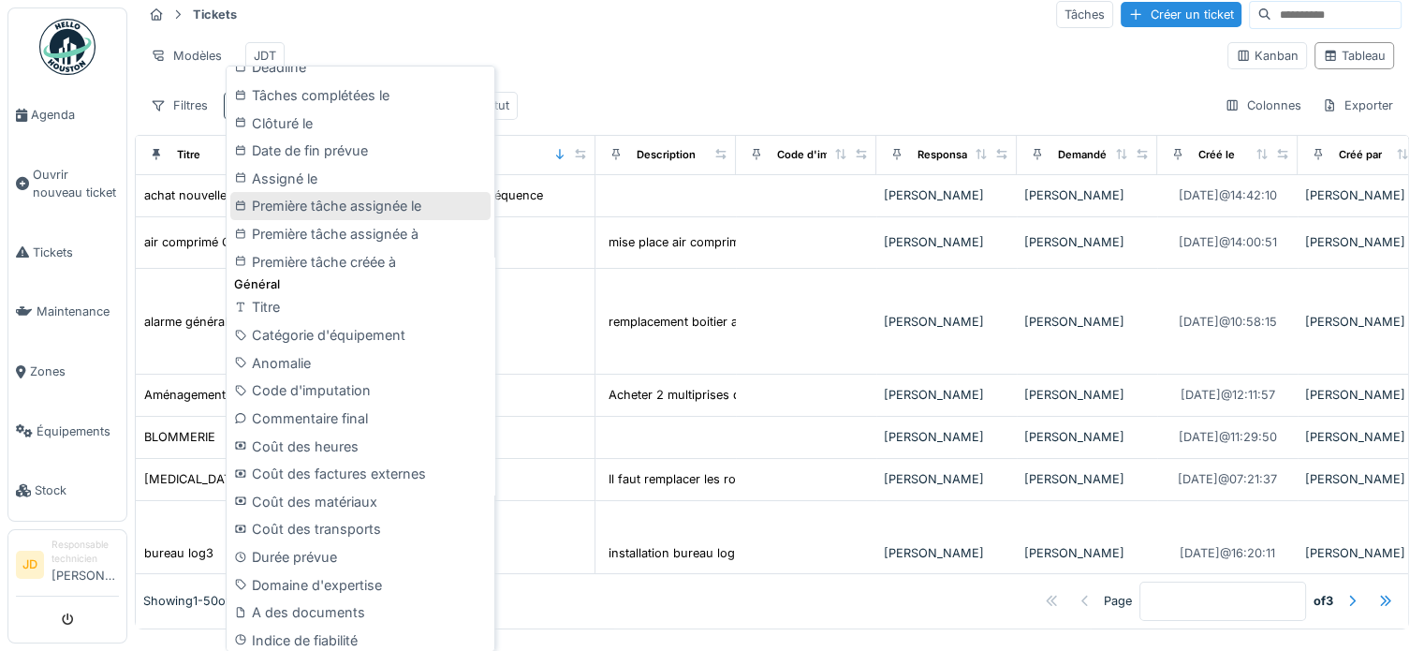
scroll to position [376, 0]
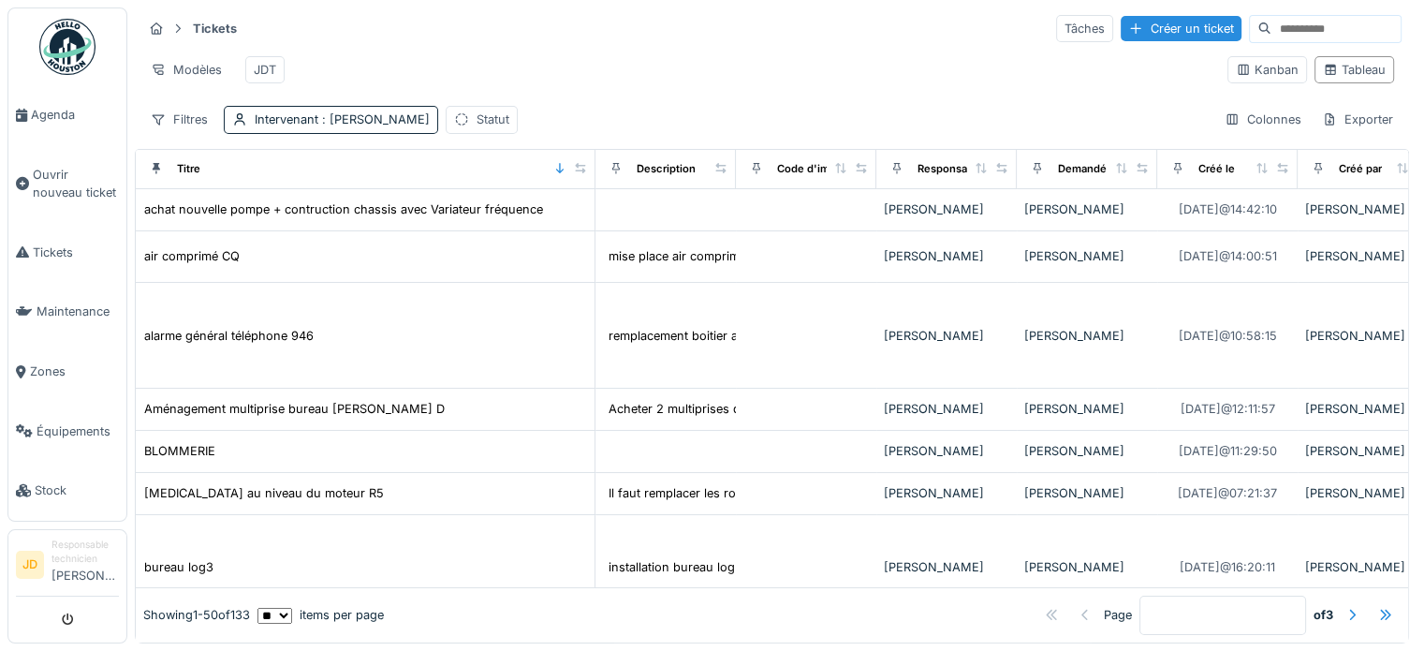
click at [614, 69] on div "Modèles JDT" at bounding box center [677, 70] width 1070 height 42
click at [518, 126] on div "Statut" at bounding box center [482, 119] width 72 height 27
click at [527, 179] on icon at bounding box center [527, 182] width 9 height 6
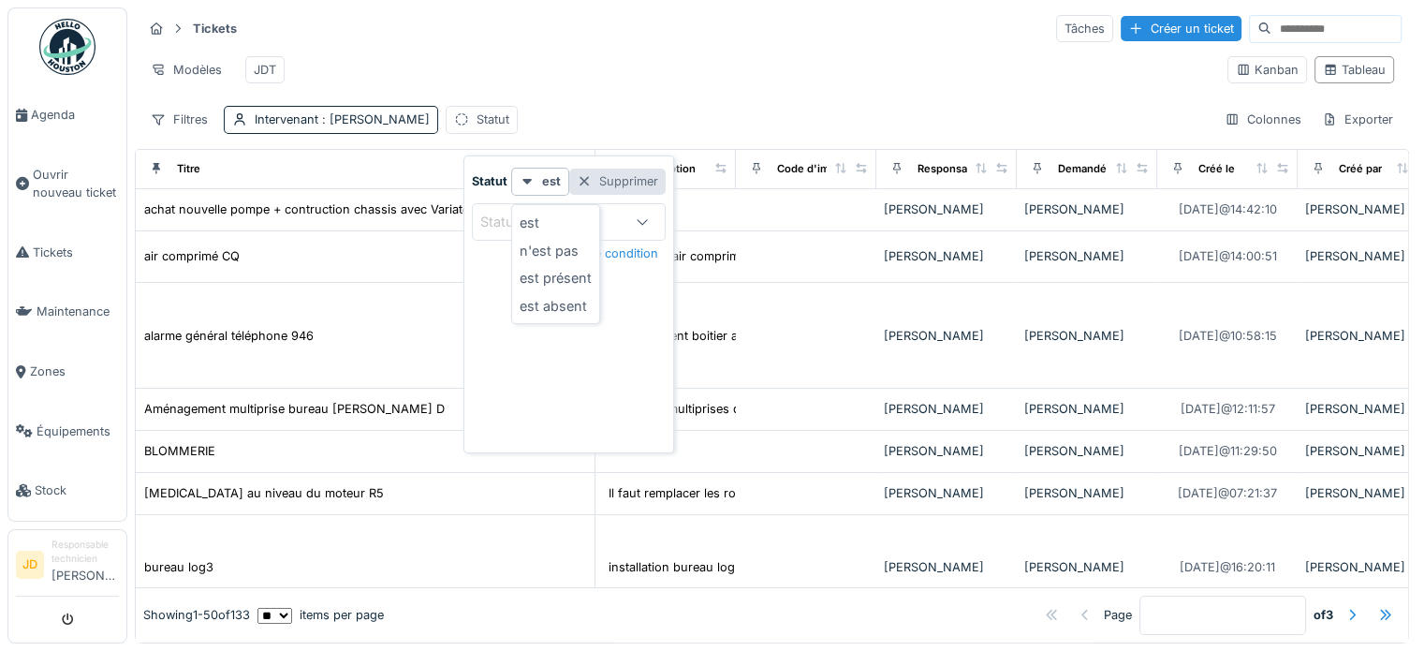
click at [606, 168] on div "Supprimer" at bounding box center [617, 180] width 96 height 25
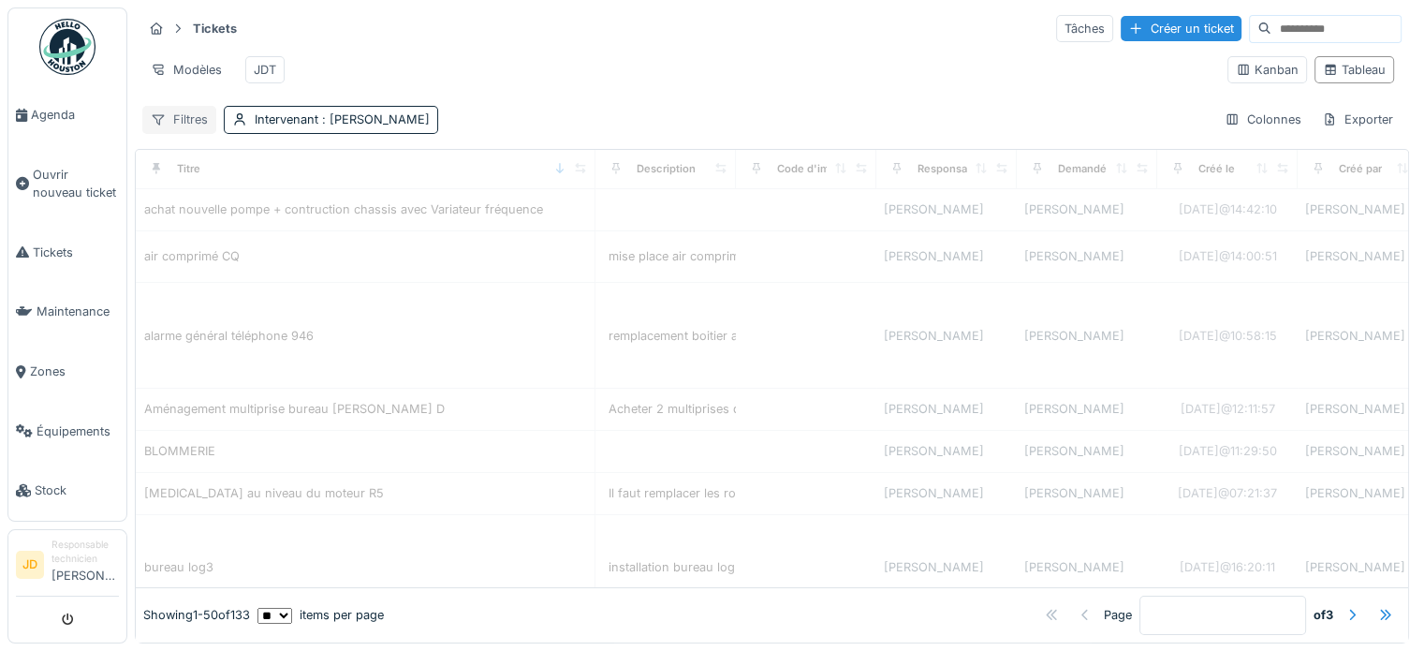
click at [181, 122] on div "Filtres" at bounding box center [179, 119] width 74 height 27
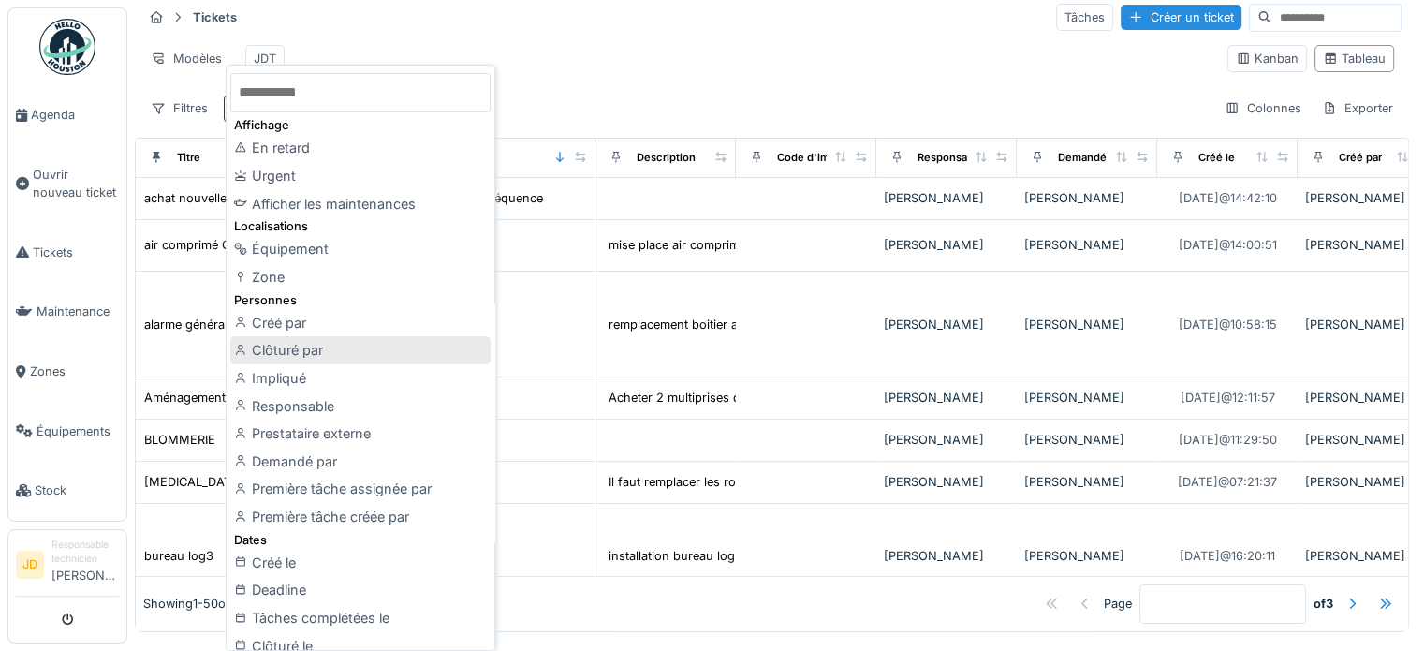
scroll to position [0, 0]
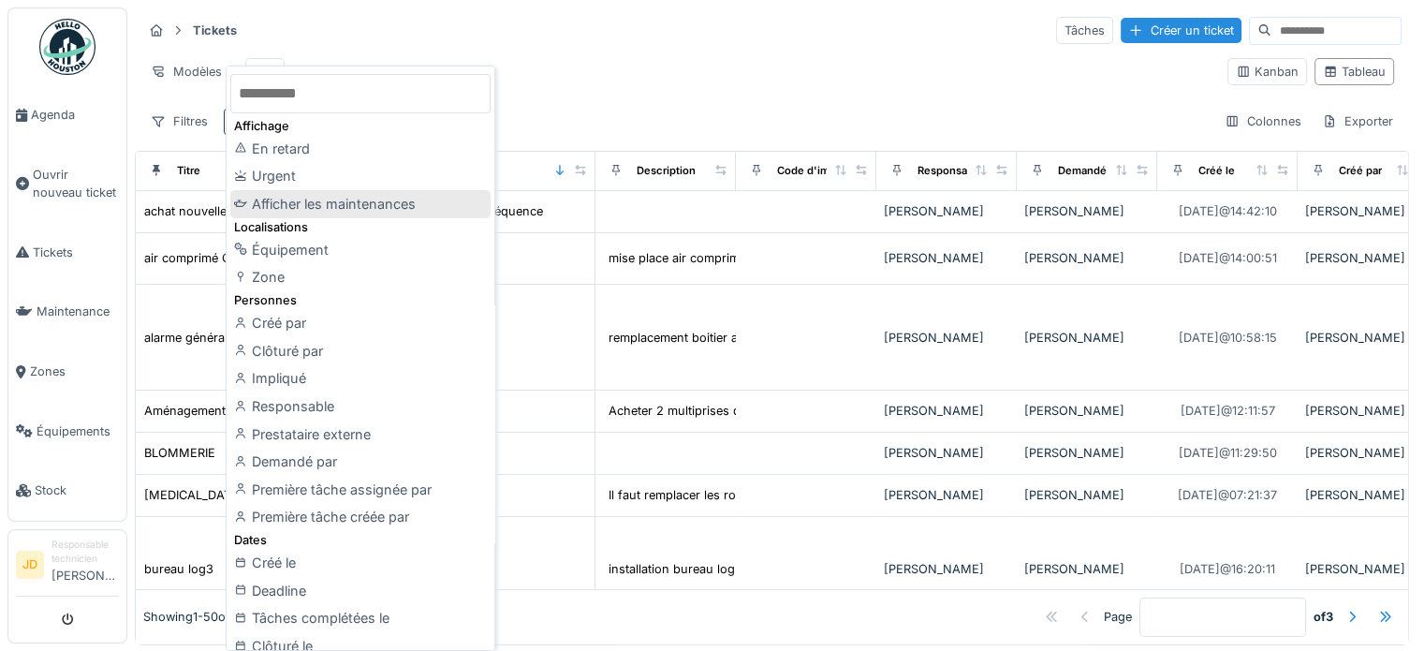
click at [379, 195] on div "Afficher les maintenances" at bounding box center [360, 204] width 260 height 28
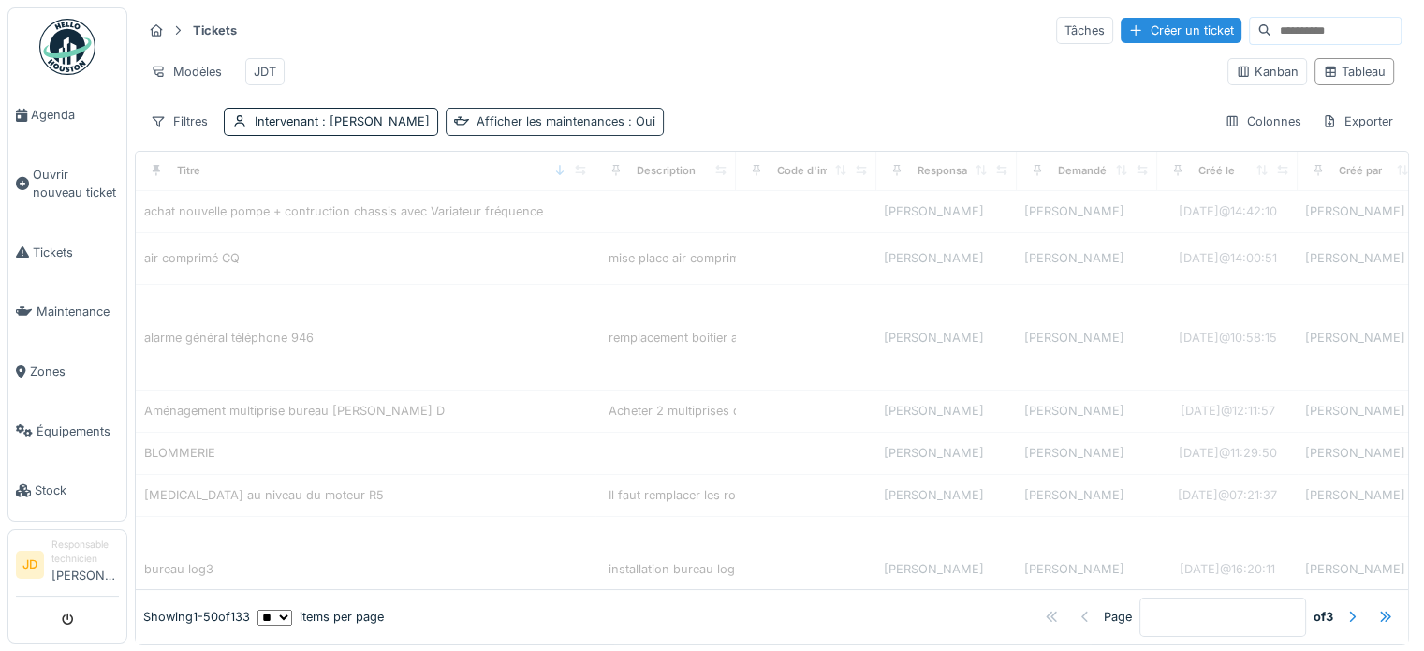
click at [509, 123] on div "Afficher les maintenances : Oui" at bounding box center [555, 121] width 218 height 27
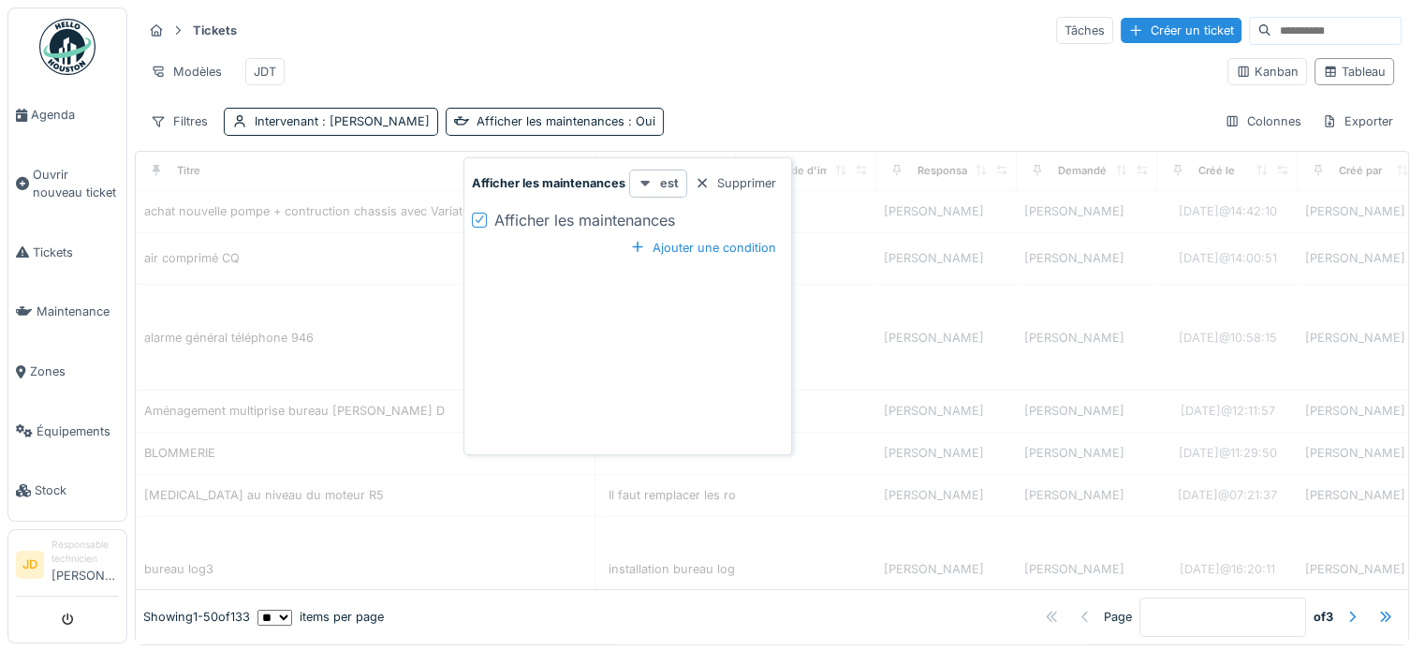
click at [663, 196] on div "est" at bounding box center [658, 182] width 58 height 27
click at [666, 190] on strong "est" at bounding box center [669, 183] width 19 height 18
click at [576, 218] on div "Afficher les maintenances" at bounding box center [584, 220] width 181 height 22
click at [576, 219] on div "Afficher les maintenances" at bounding box center [584, 220] width 181 height 22
click at [703, 250] on div "Ajouter une condition" at bounding box center [702, 247] width 161 height 25
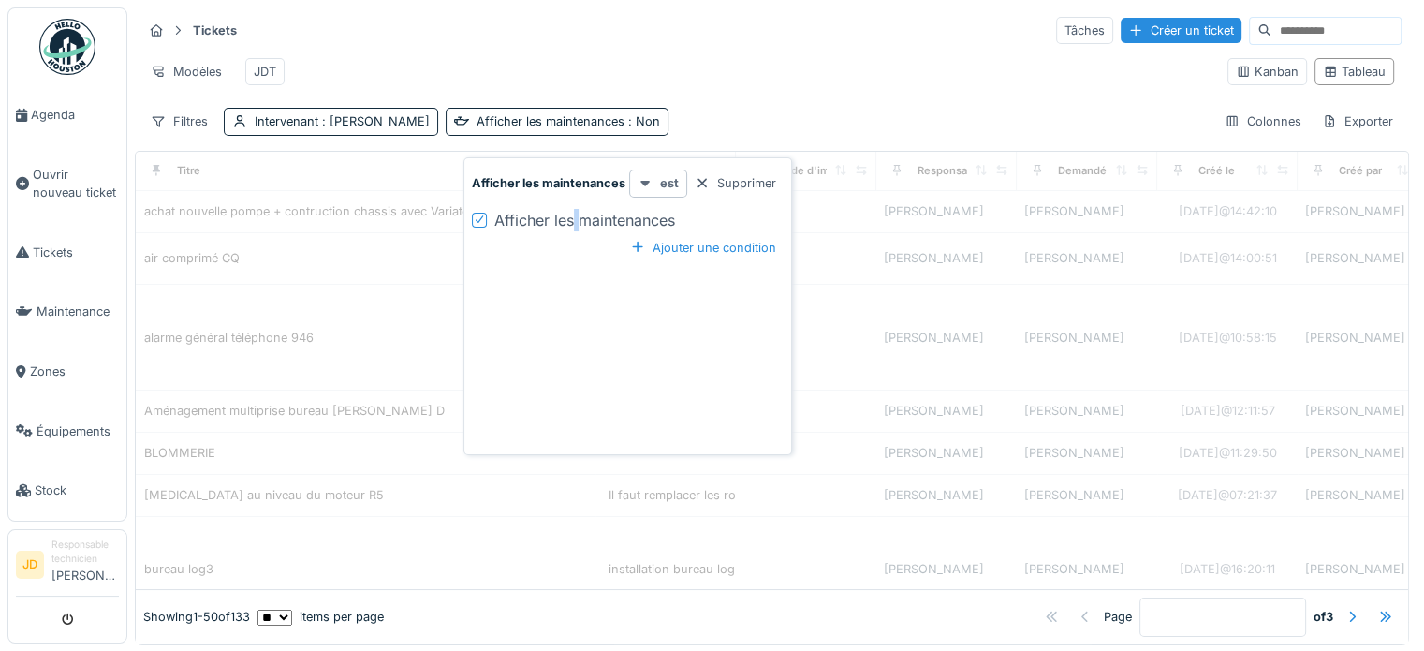
click at [642, 180] on icon at bounding box center [644, 183] width 15 height 12
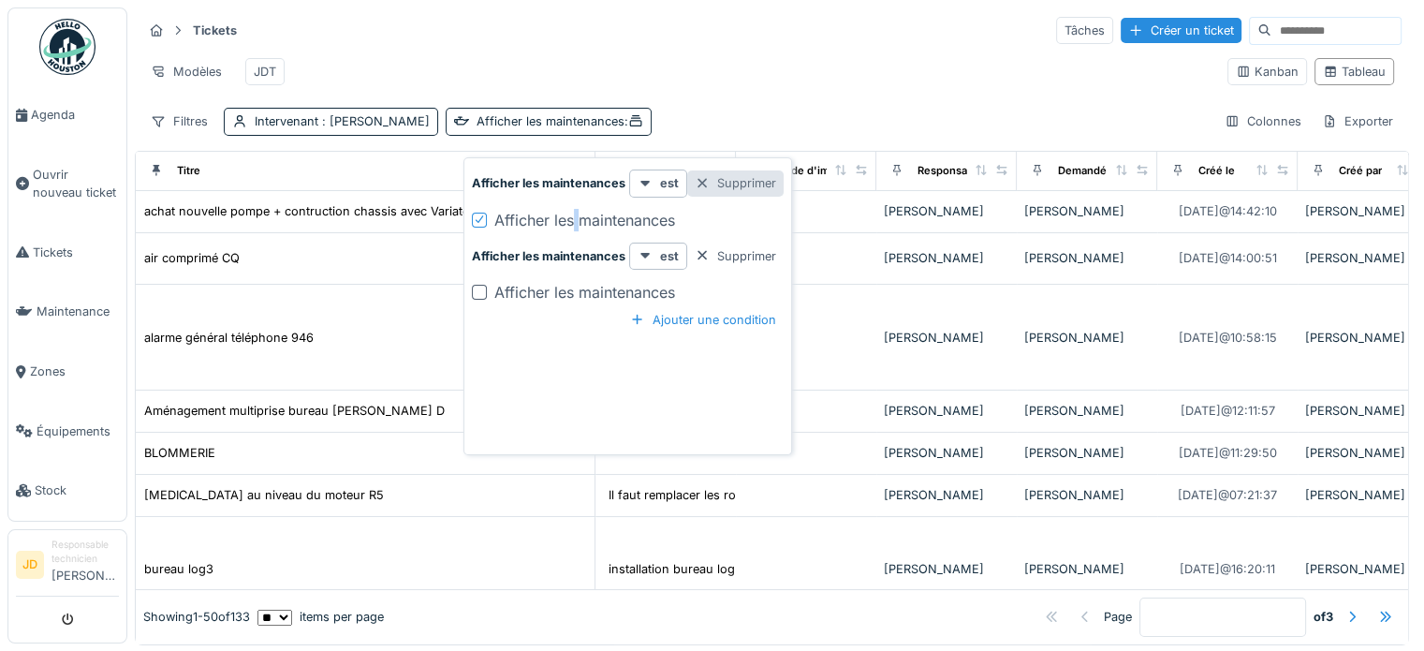
click at [701, 183] on div at bounding box center [702, 183] width 15 height 18
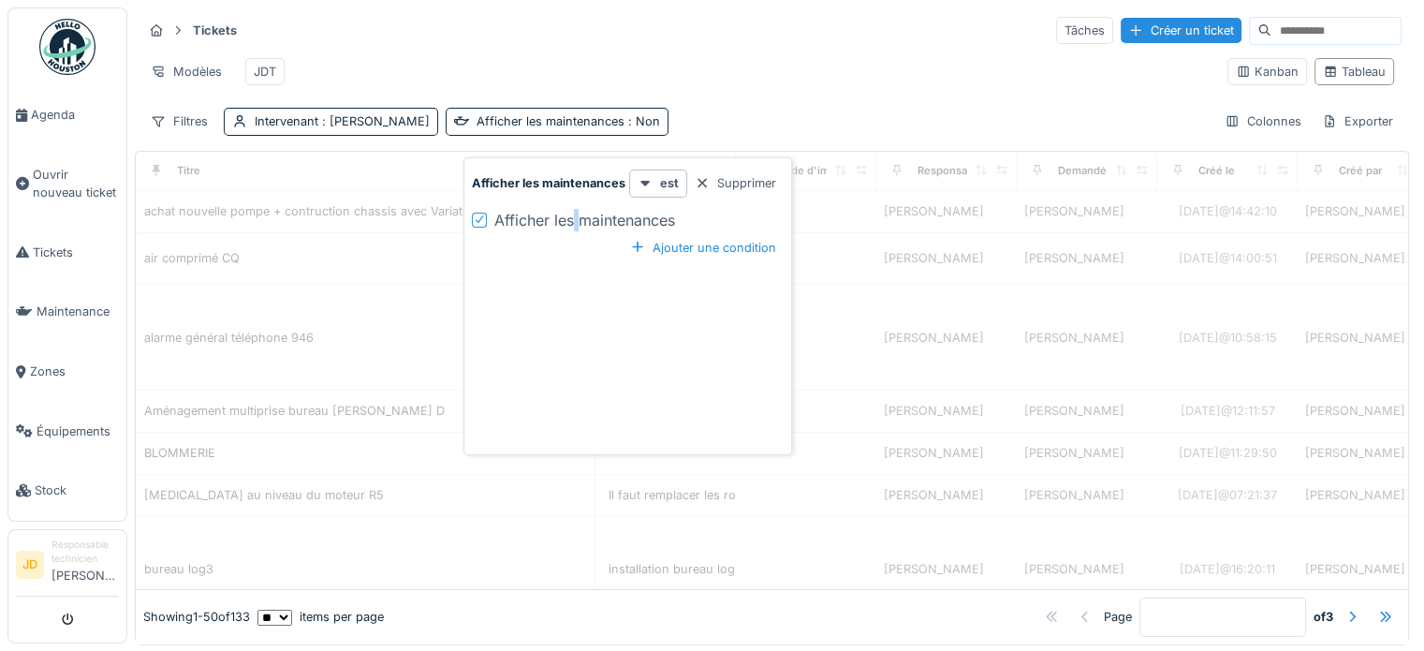
click at [696, 181] on div at bounding box center [702, 183] width 15 height 18
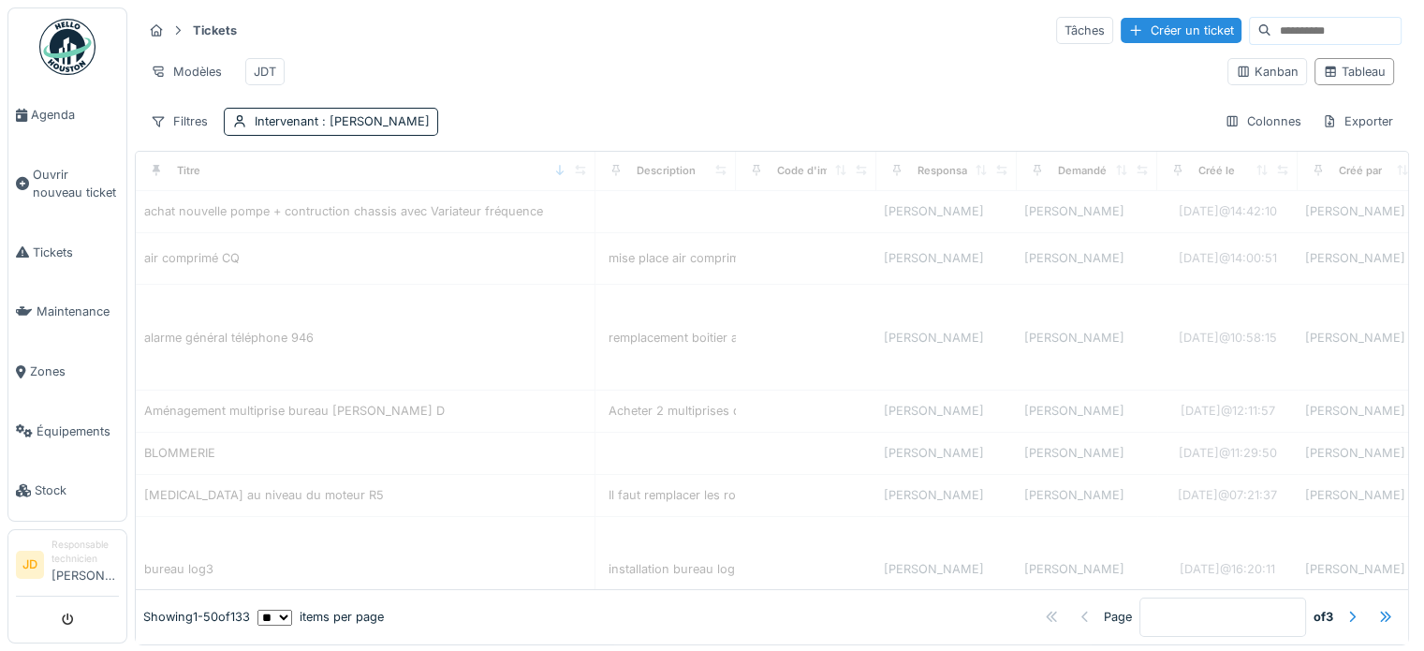
click at [625, 135] on div "Filtres Intervenant : Jonathan Dautricourt Colonnes Exporter" at bounding box center [771, 121] width 1259 height 27
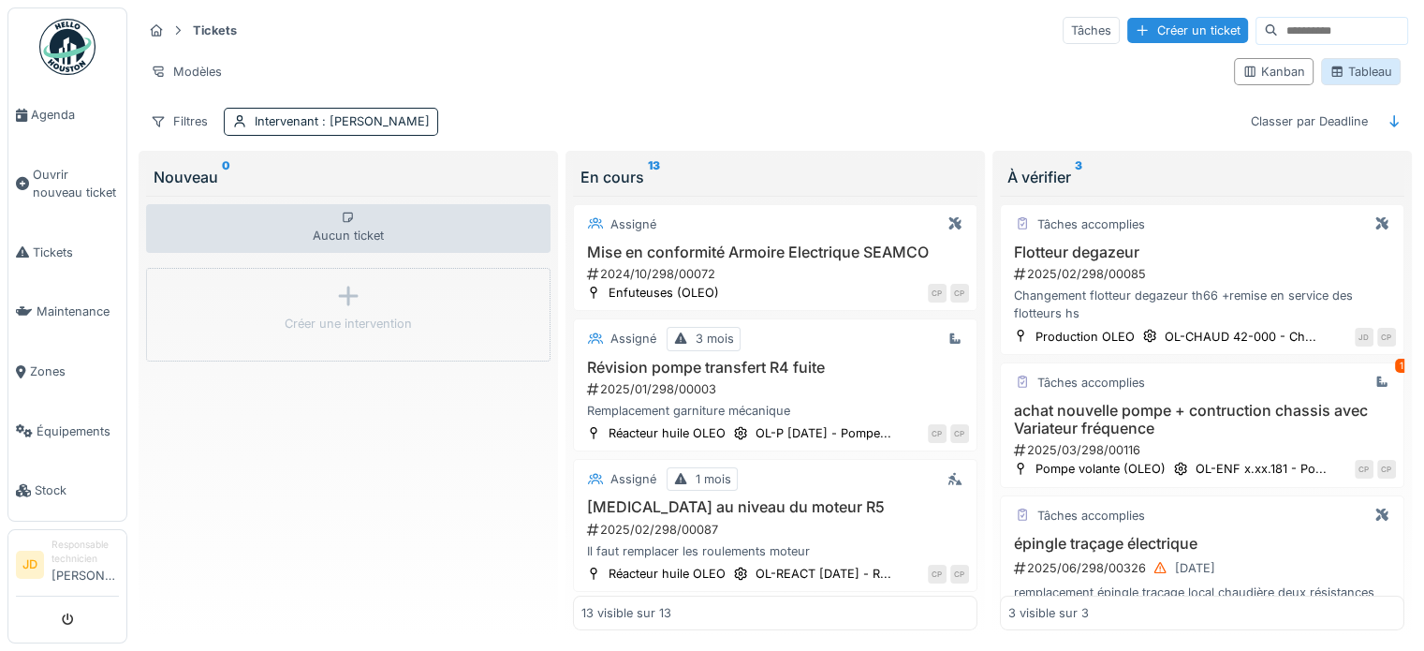
click at [1329, 76] on icon at bounding box center [1336, 72] width 15 height 12
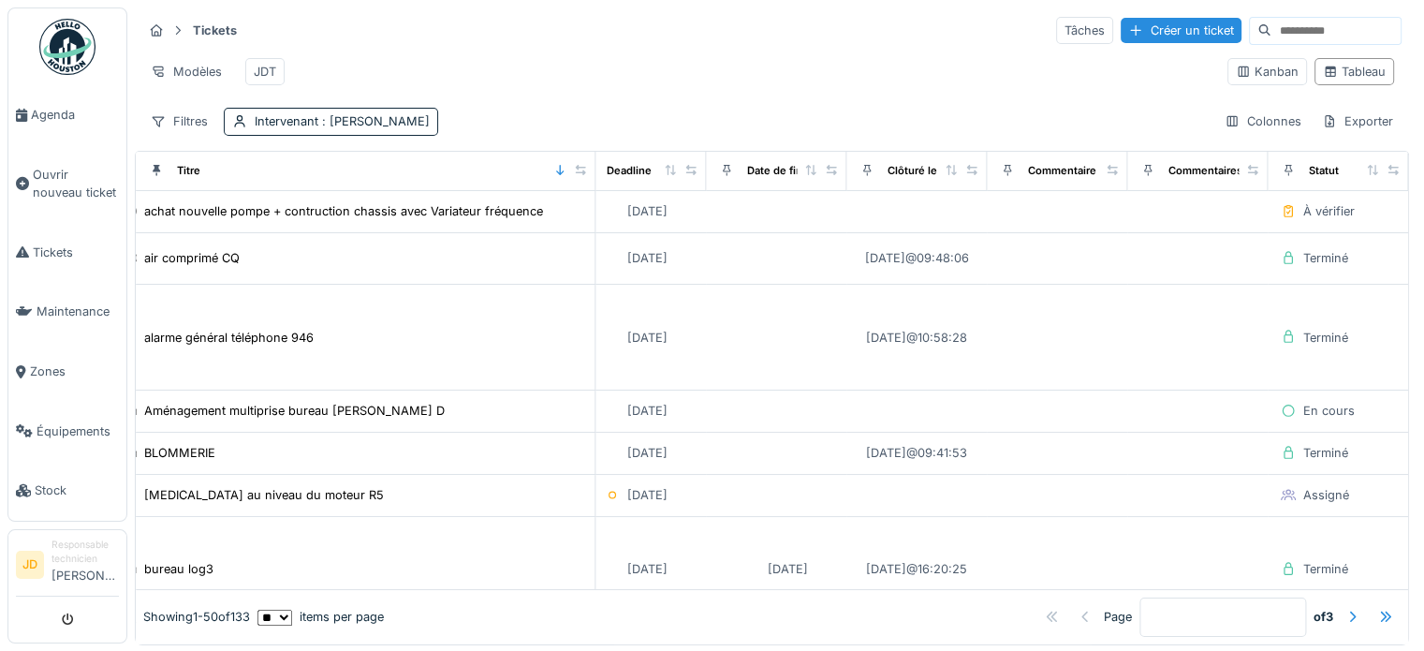
scroll to position [0, 2038]
click at [1309, 179] on div "Statut" at bounding box center [1324, 171] width 30 height 16
click at [1281, 175] on icon at bounding box center [1287, 170] width 13 height 10
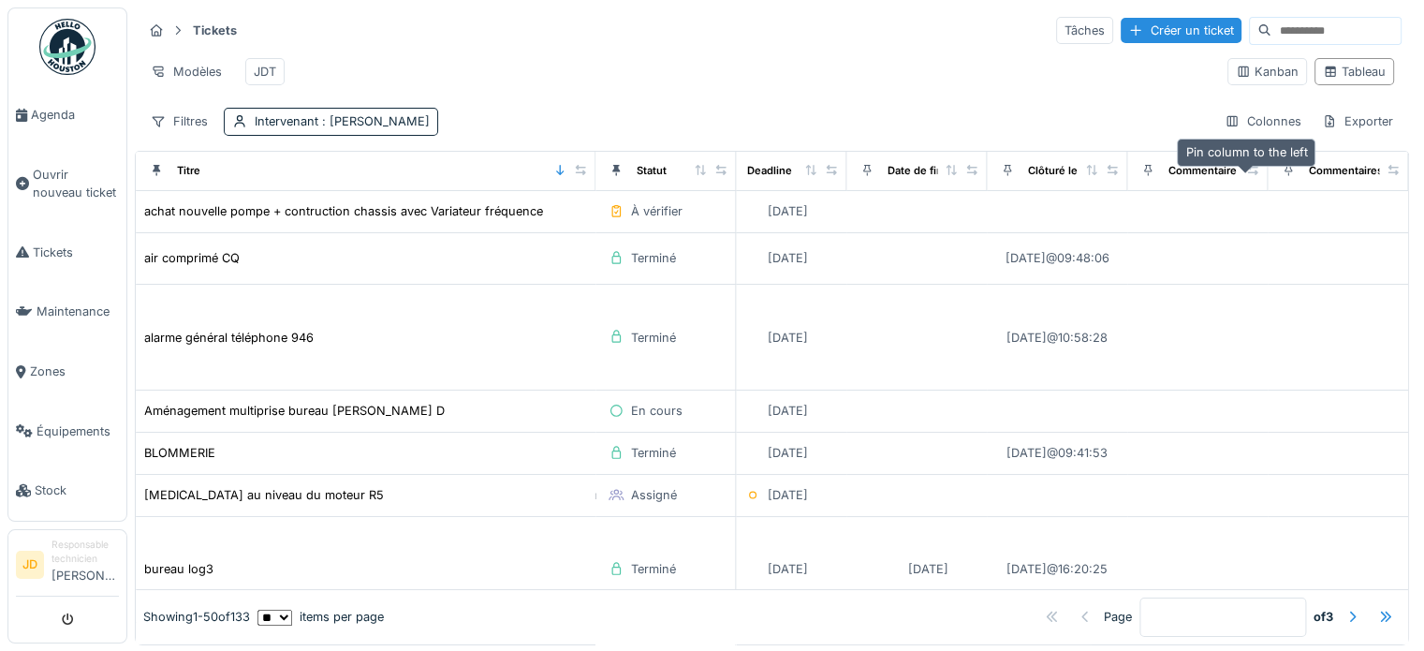
click at [1284, 176] on icon at bounding box center [1287, 170] width 7 height 11
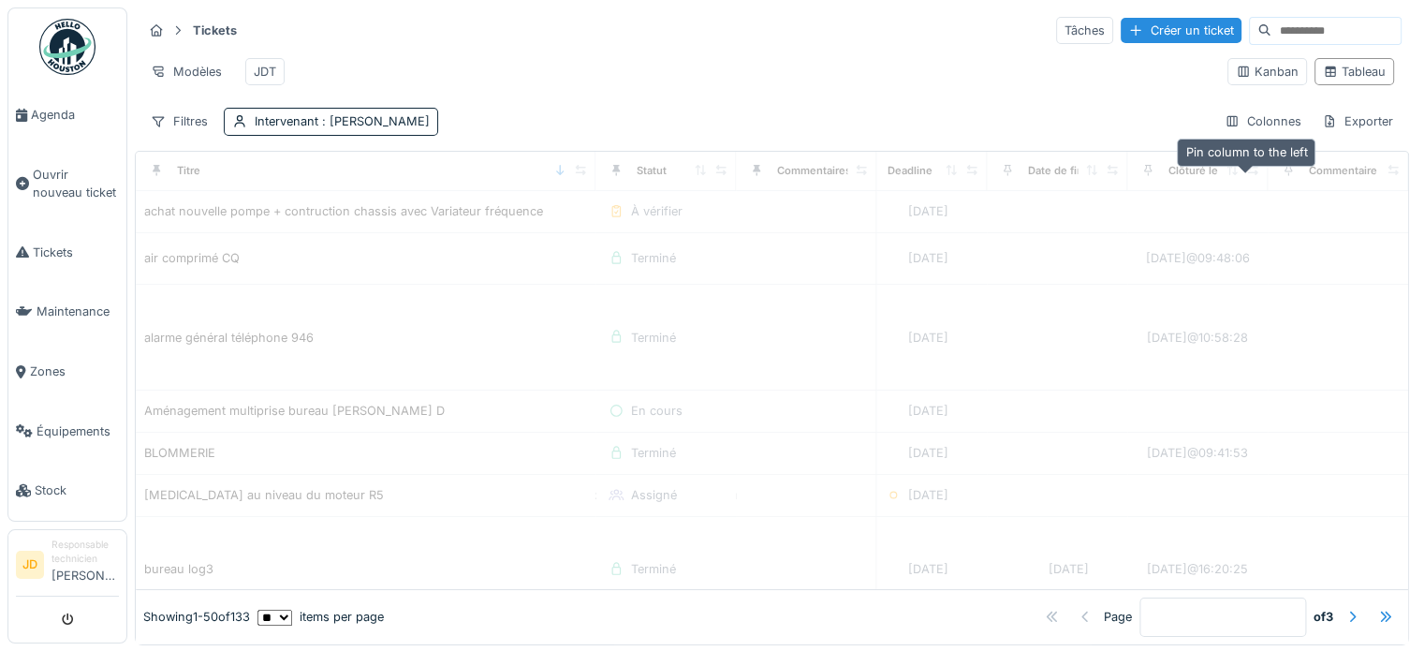
click at [1281, 175] on icon at bounding box center [1287, 170] width 13 height 10
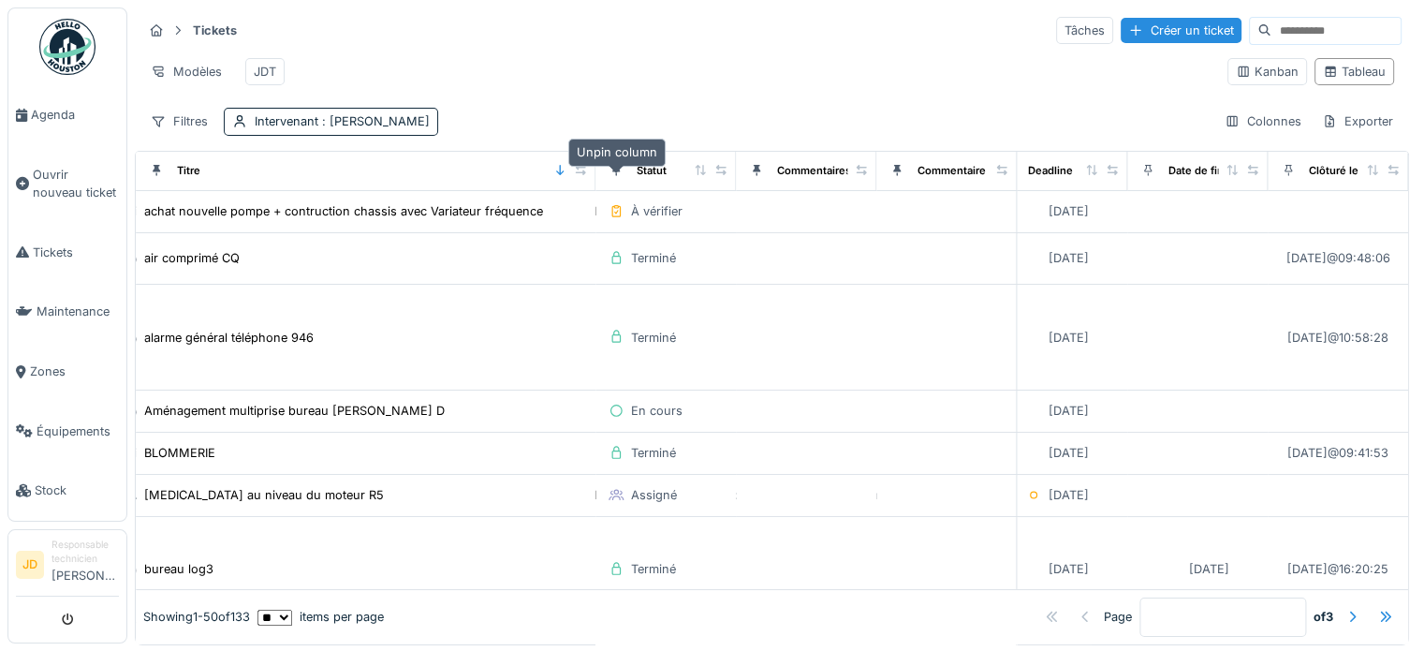
click at [618, 180] on div at bounding box center [615, 171] width 13 height 18
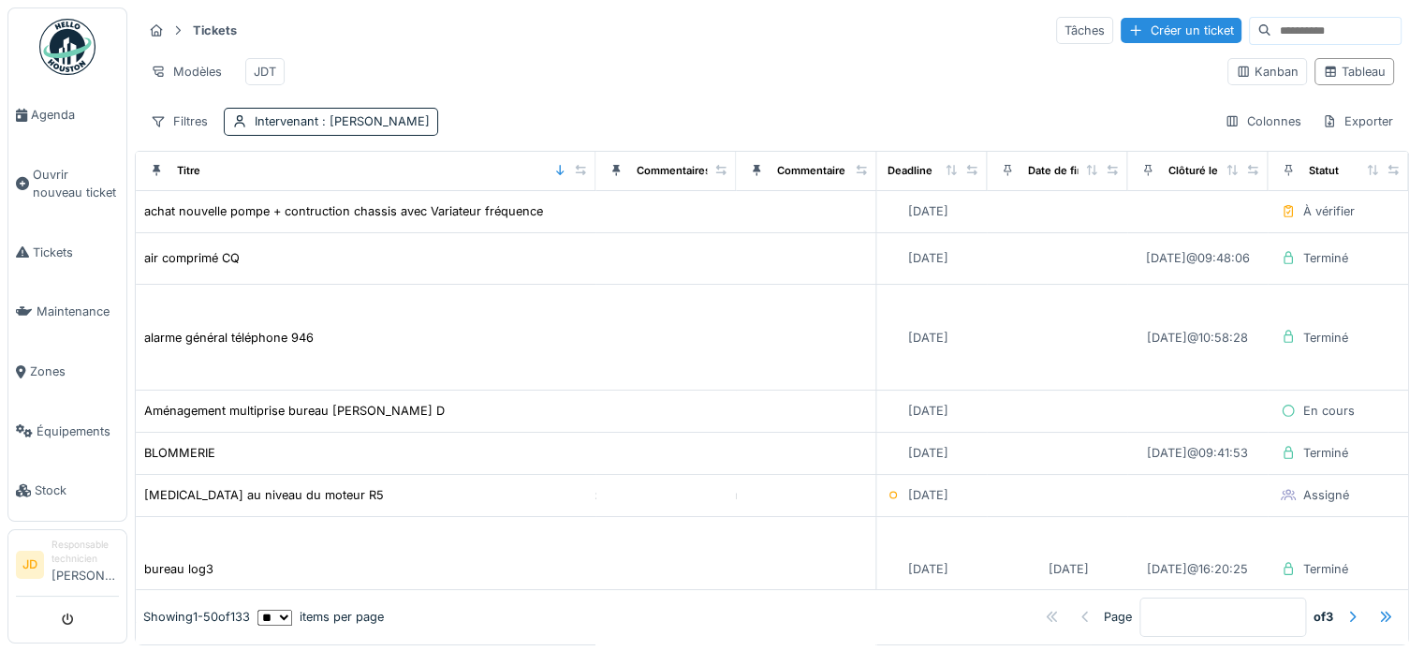
click at [756, 44] on div "Tickets Tâches Créer un ticket" at bounding box center [771, 30] width 1259 height 31
click at [188, 127] on div "Filtres" at bounding box center [179, 121] width 74 height 27
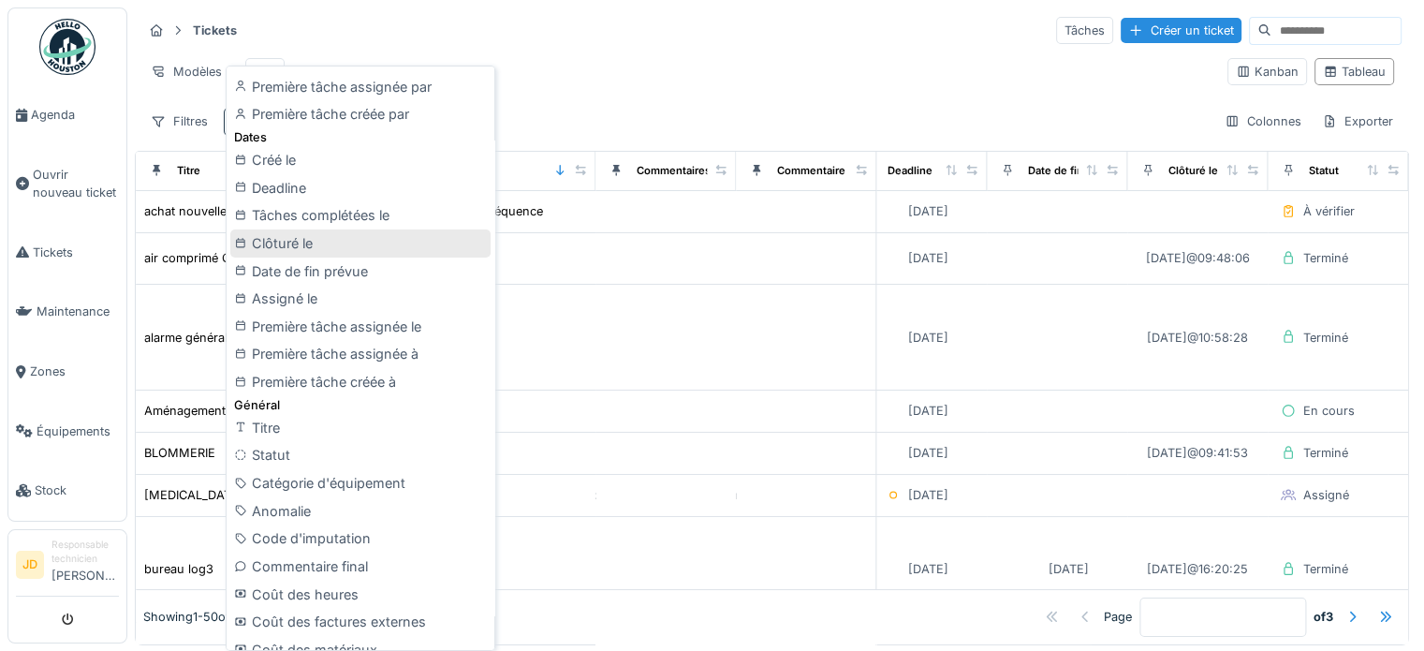
scroll to position [404, 0]
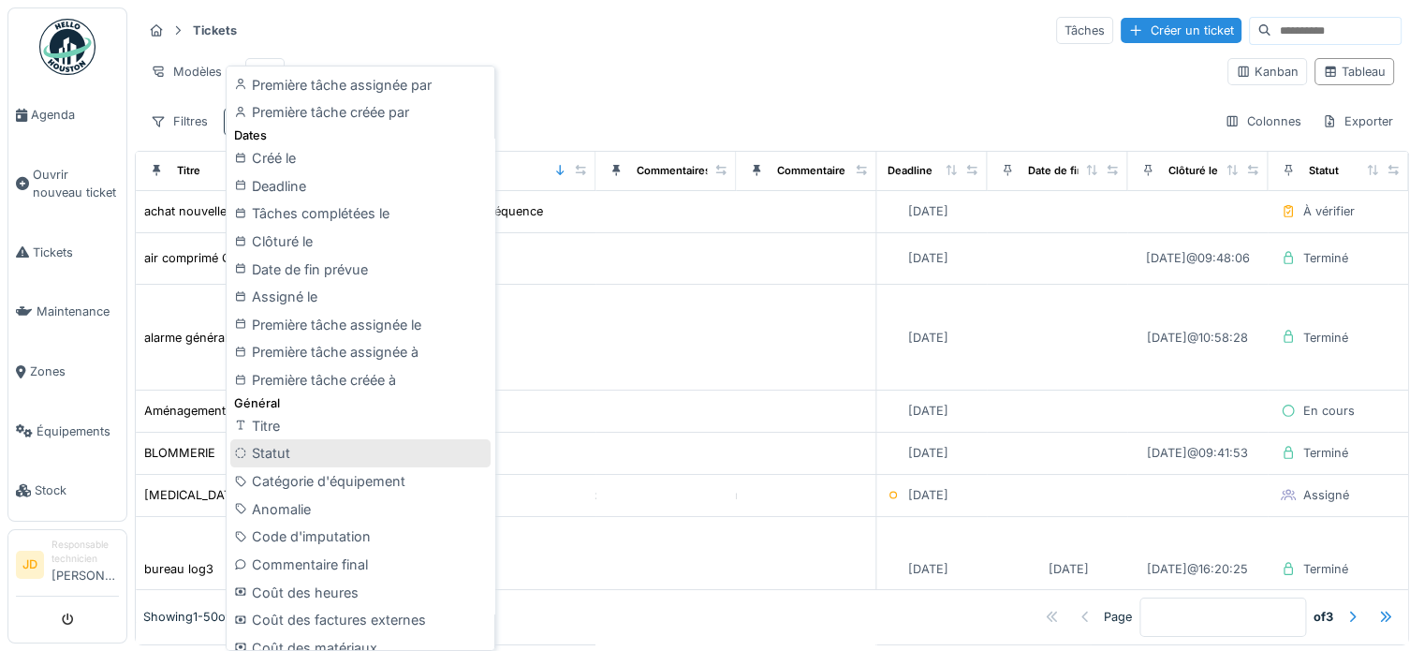
click at [300, 455] on div "Statut" at bounding box center [360, 453] width 260 height 28
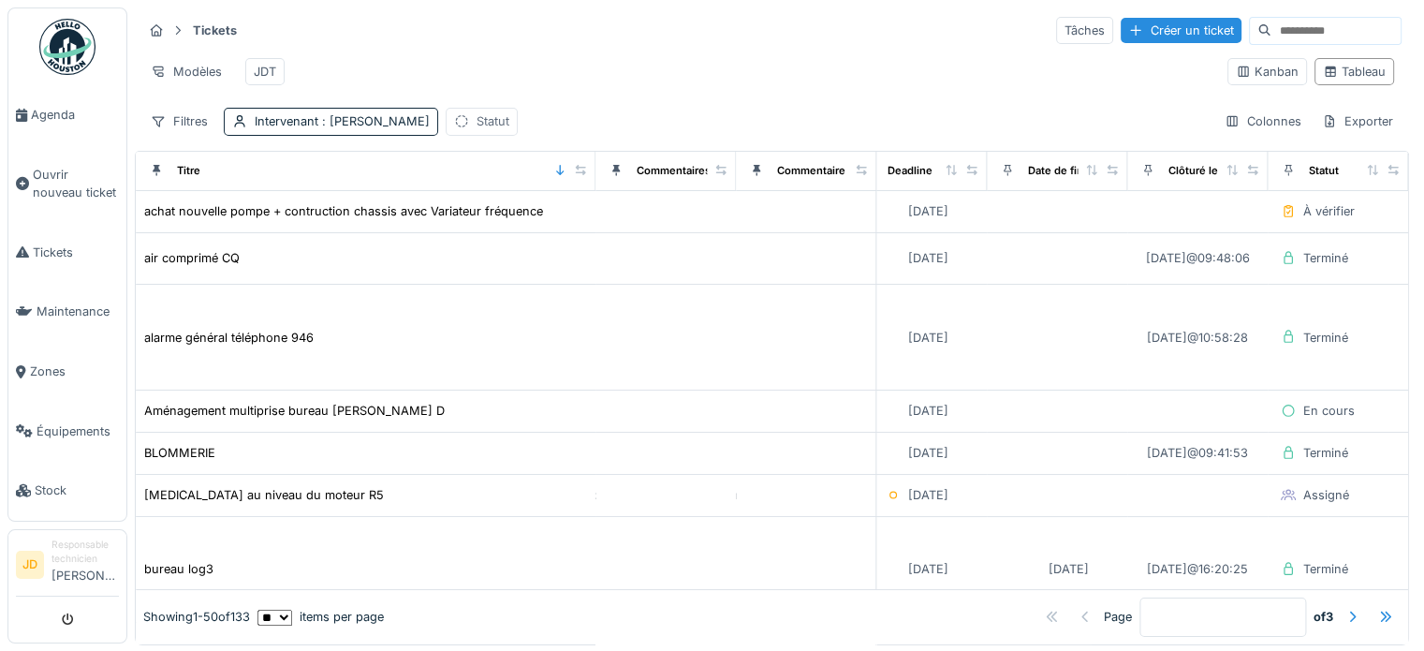
click at [494, 135] on div "Statut" at bounding box center [482, 121] width 72 height 27
click at [511, 189] on div "est" at bounding box center [540, 182] width 58 height 27
click at [539, 186] on div "est" at bounding box center [540, 182] width 58 height 27
click at [625, 219] on div at bounding box center [642, 224] width 45 height 36
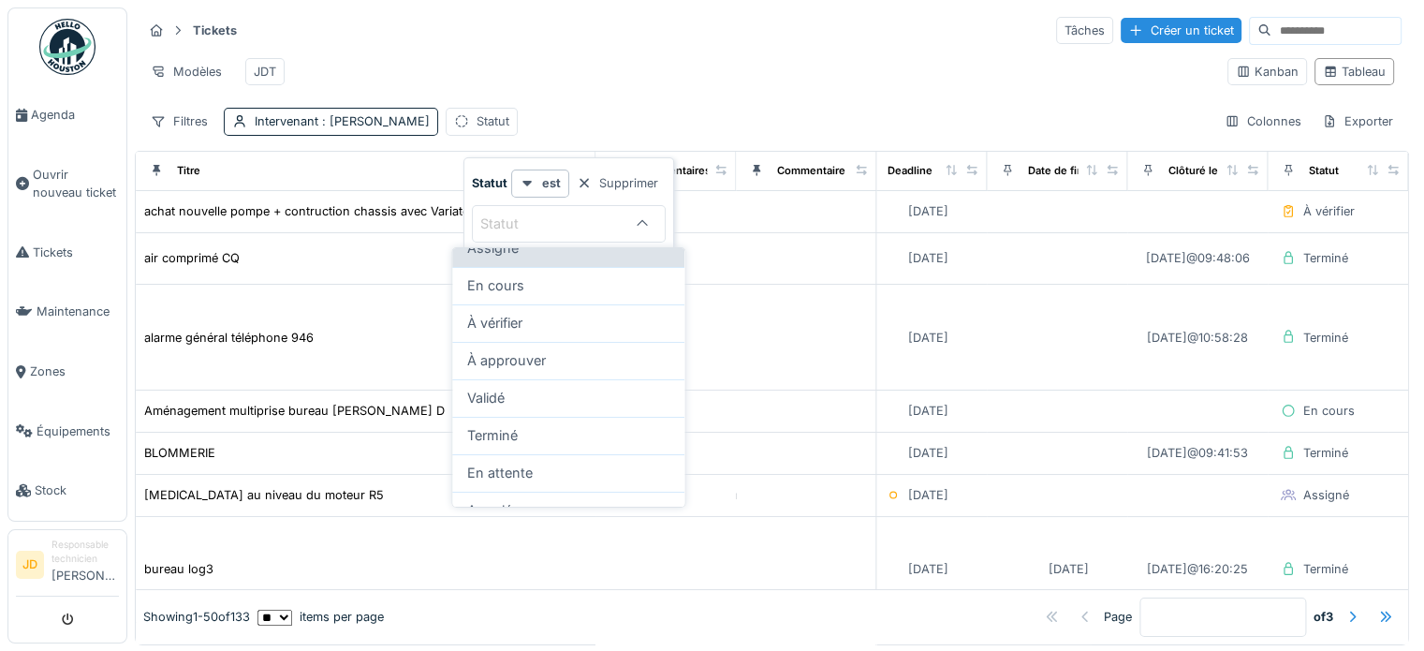
scroll to position [0, 0]
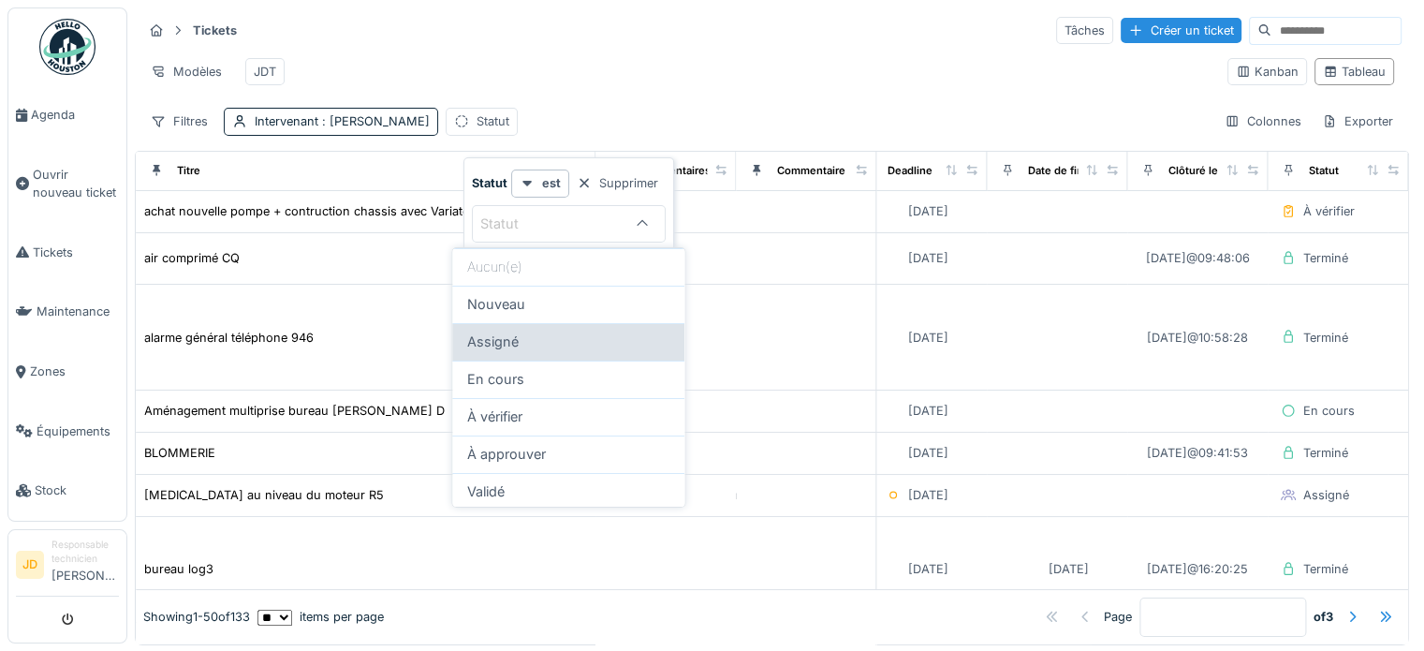
click at [580, 348] on div "Assigné" at bounding box center [568, 341] width 202 height 21
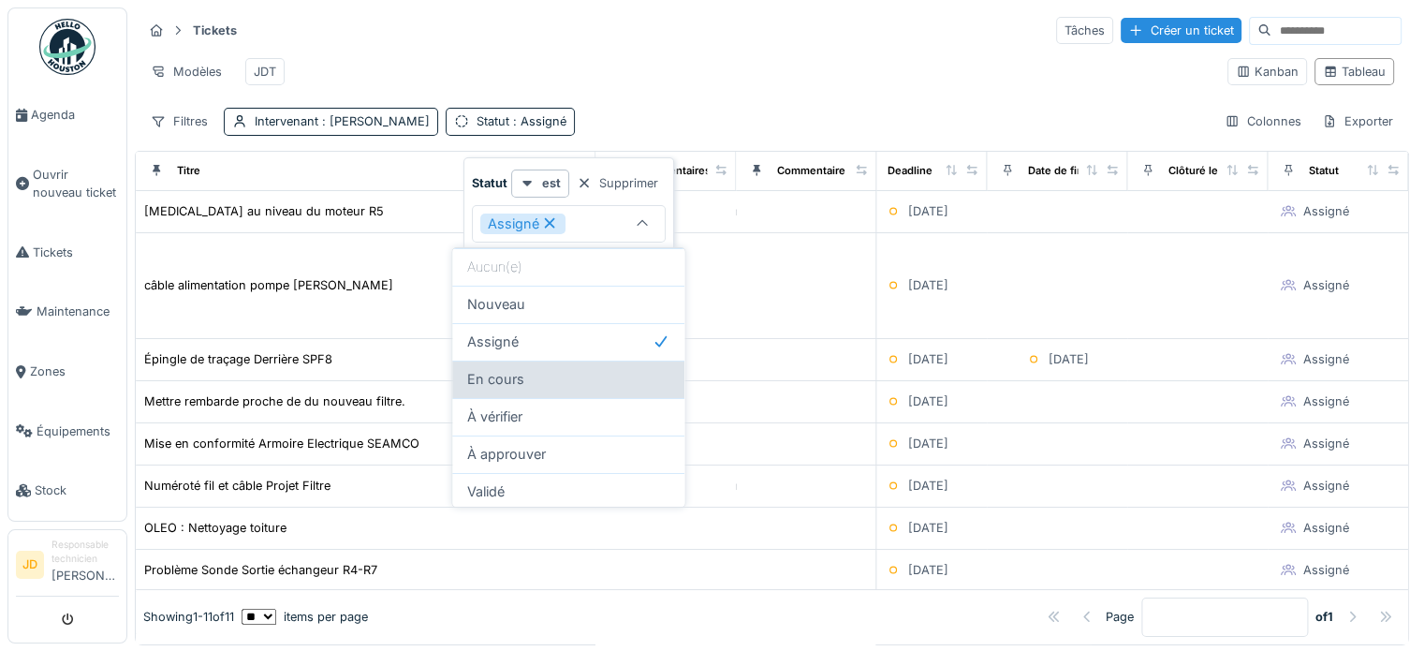
click at [531, 370] on div "En cours" at bounding box center [568, 379] width 202 height 21
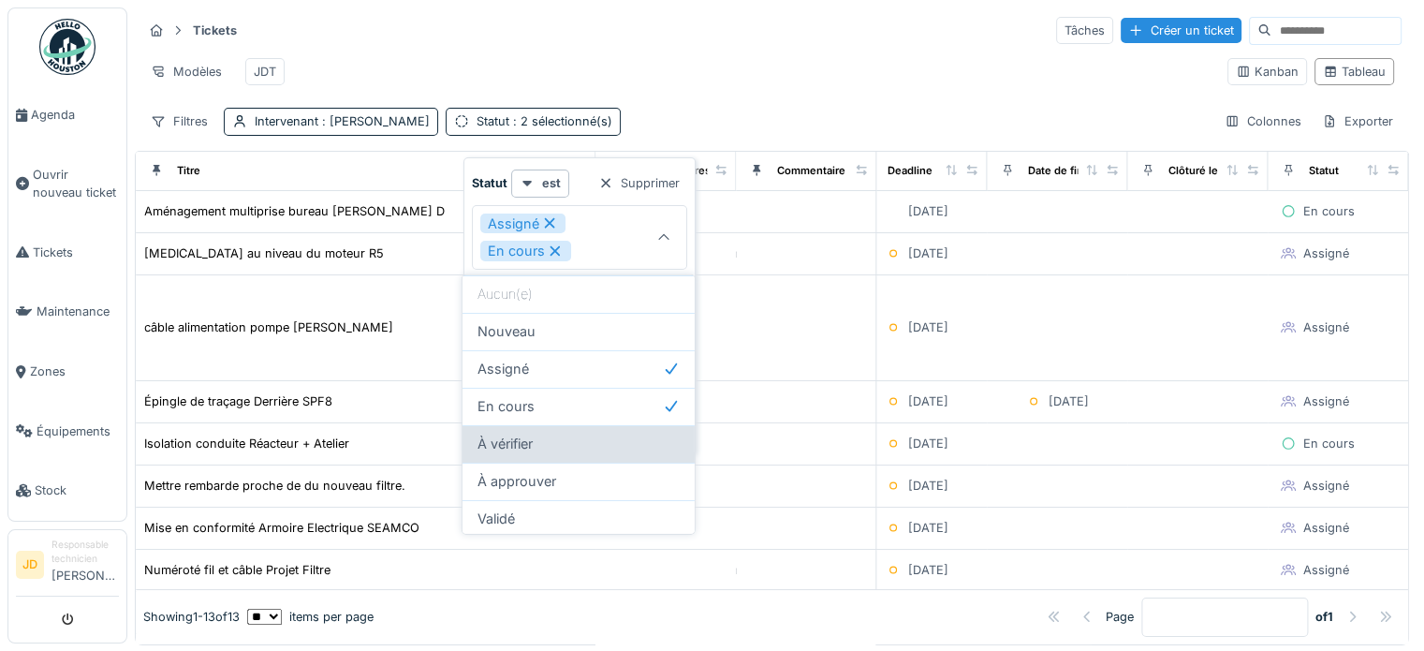
click at [564, 455] on div "À vérifier" at bounding box center [578, 443] width 232 height 37
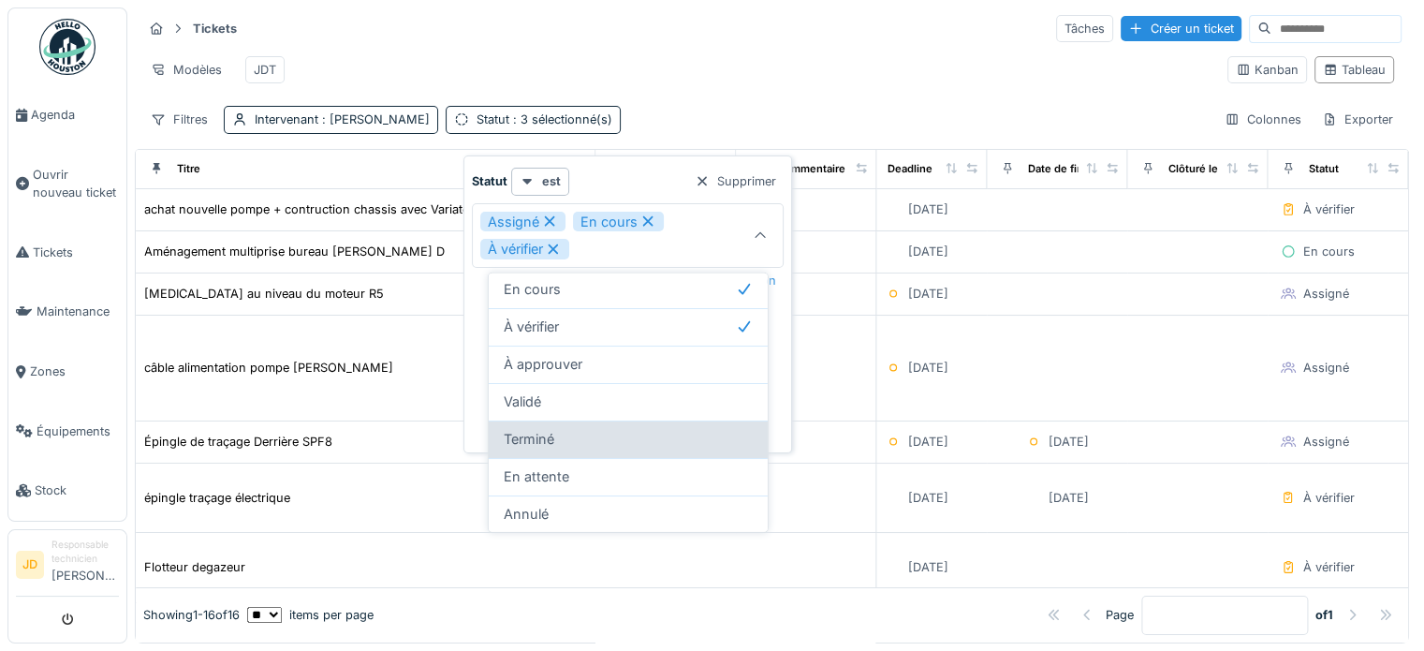
scroll to position [16, 0]
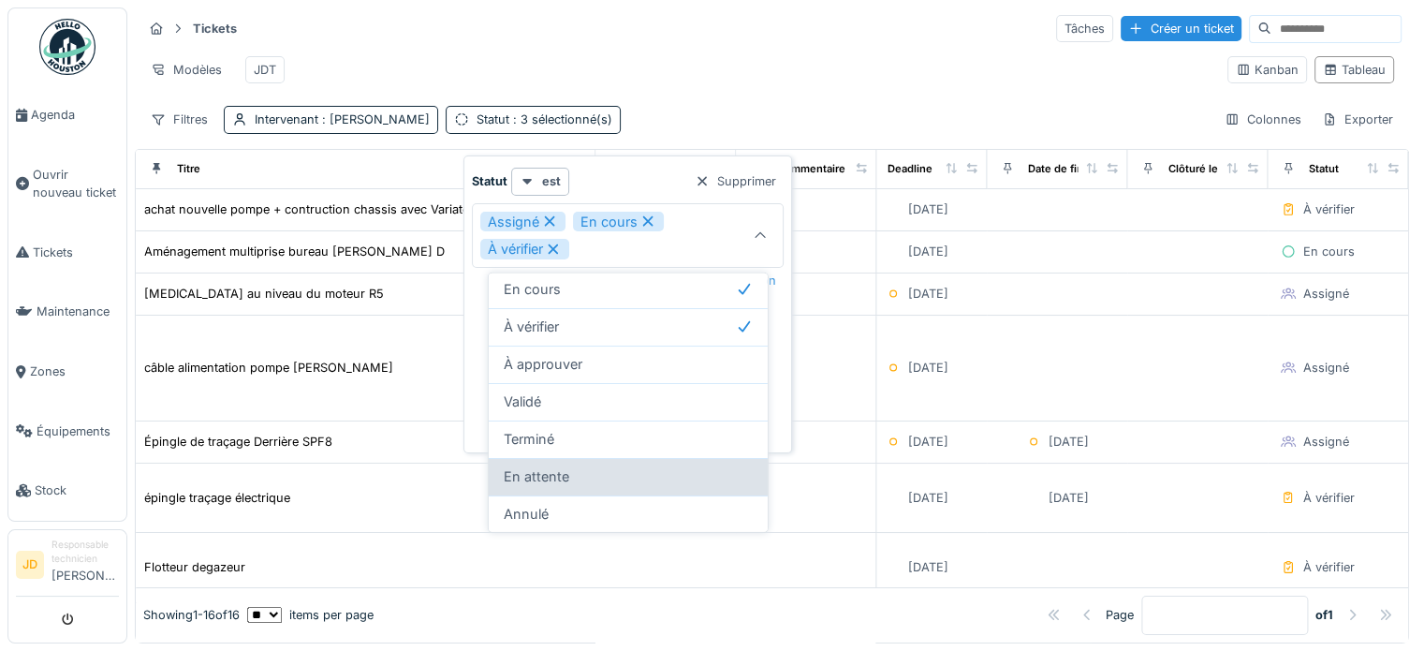
click at [585, 468] on div "En attente" at bounding box center [628, 476] width 249 height 21
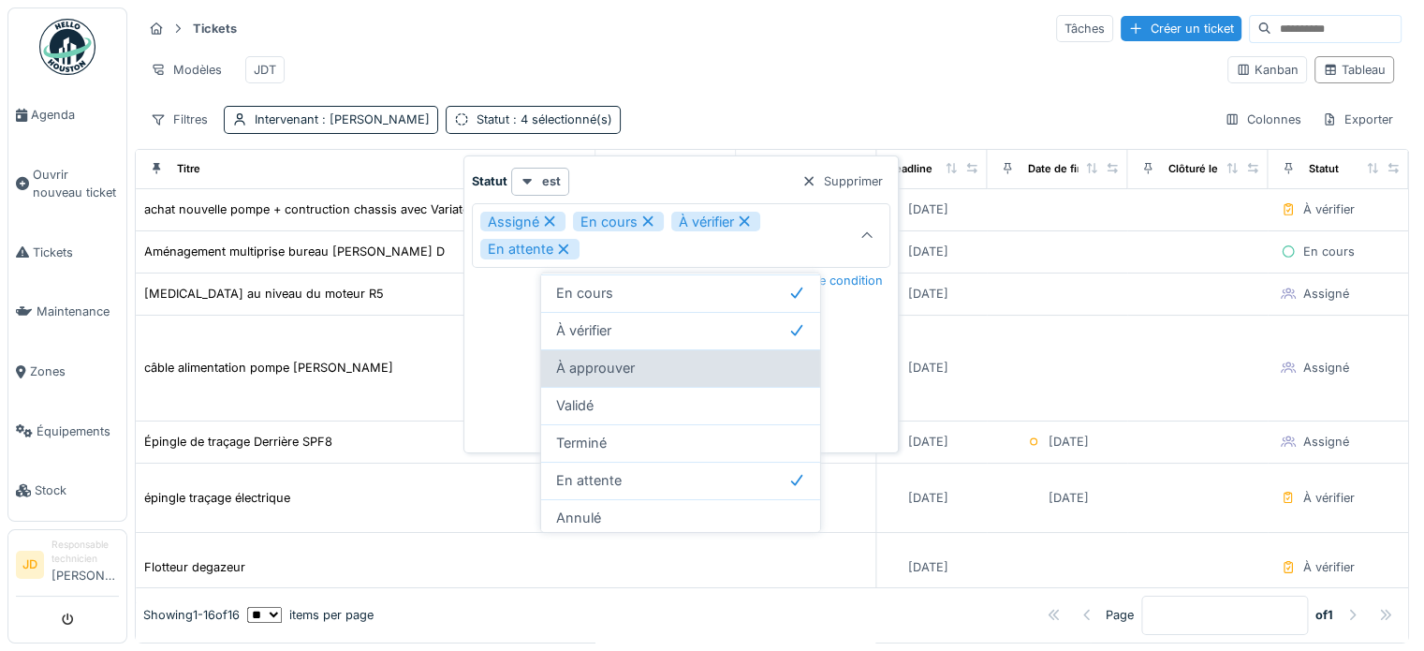
scroll to position [115, 0]
click at [668, 355] on div "À approuver" at bounding box center [680, 364] width 249 height 21
type input "**********"
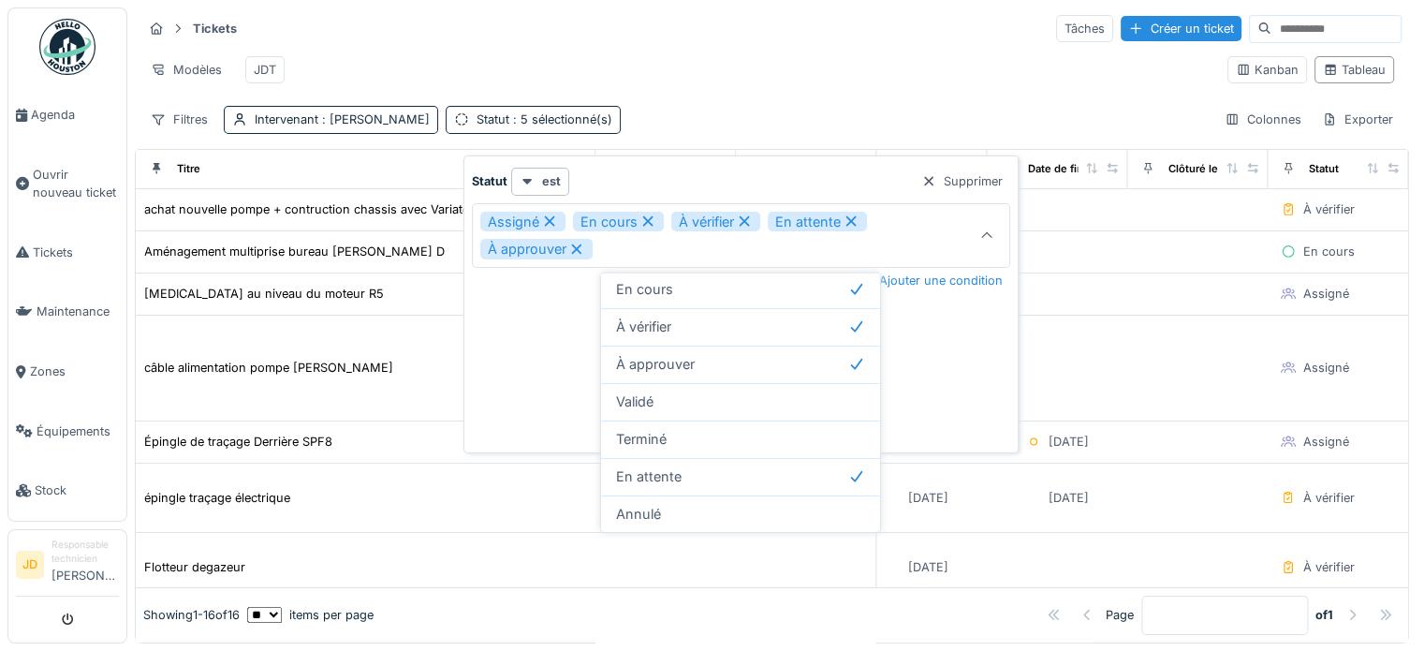
click at [723, 63] on div "Modèles JDT" at bounding box center [677, 70] width 1070 height 42
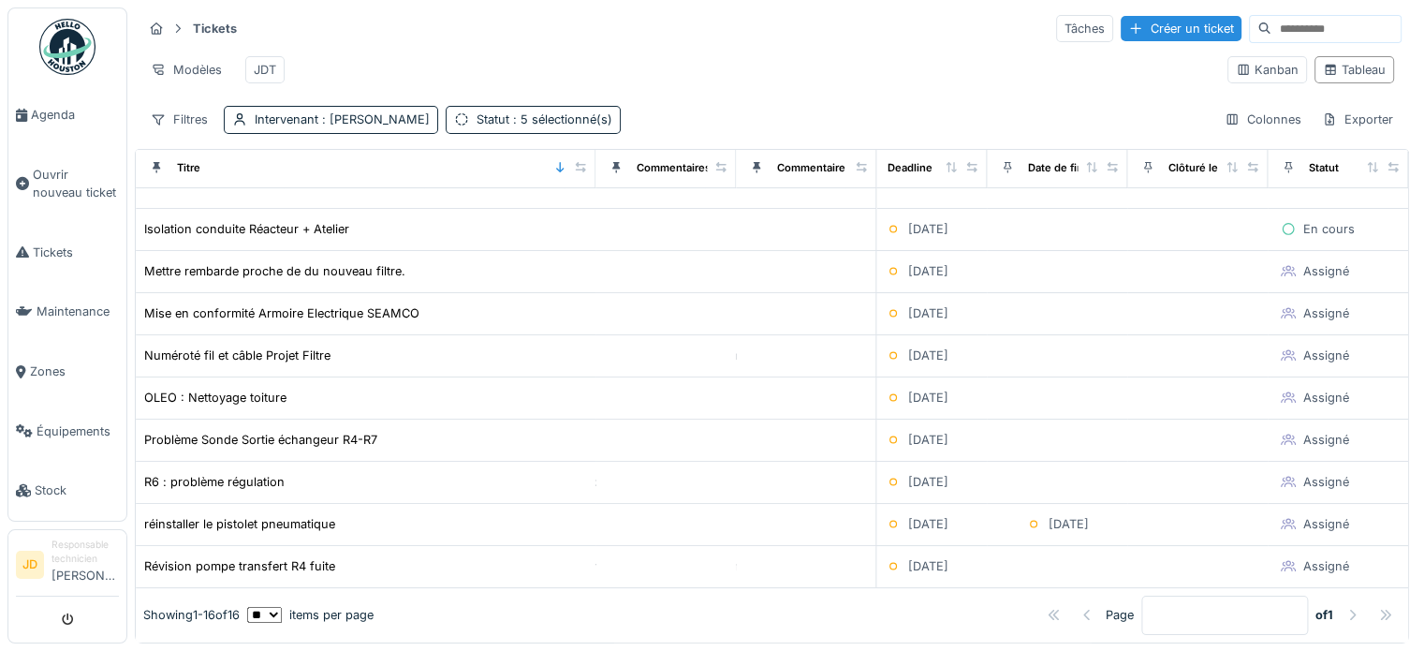
scroll to position [431, 2038]
